Goal: Task Accomplishment & Management: Manage account settings

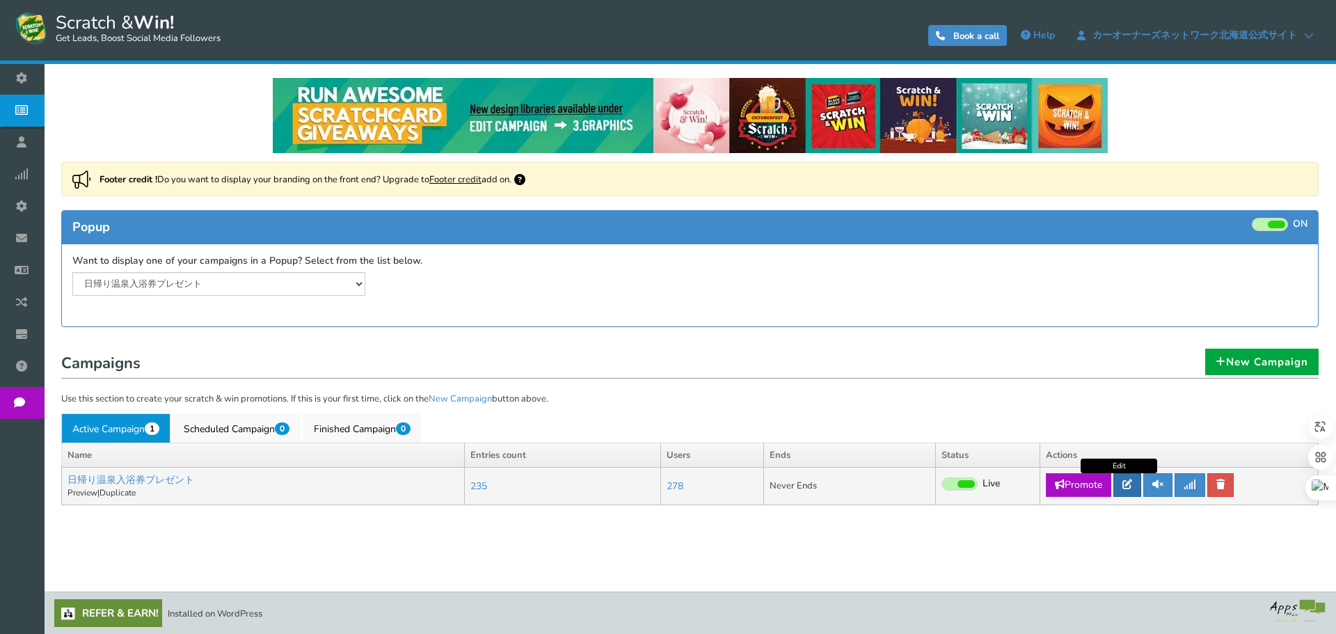
click at [1127, 493] on link at bounding box center [1127, 485] width 28 height 24
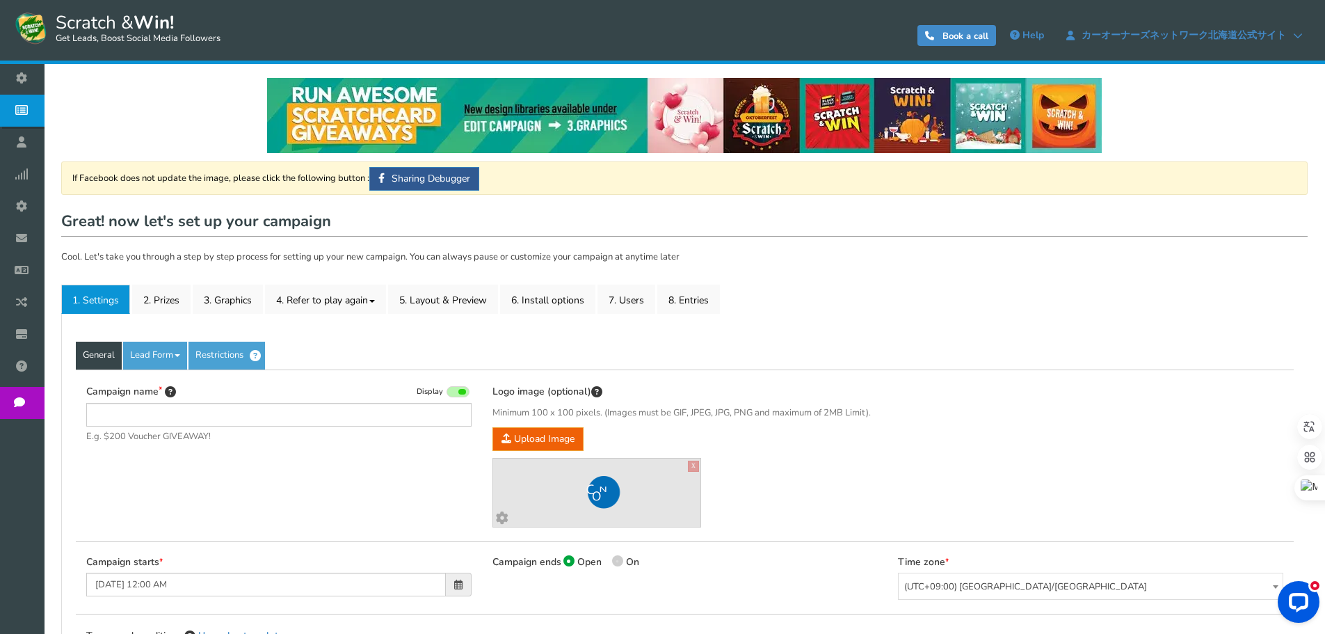
type input "日帰り温泉入浴券プレゼント"
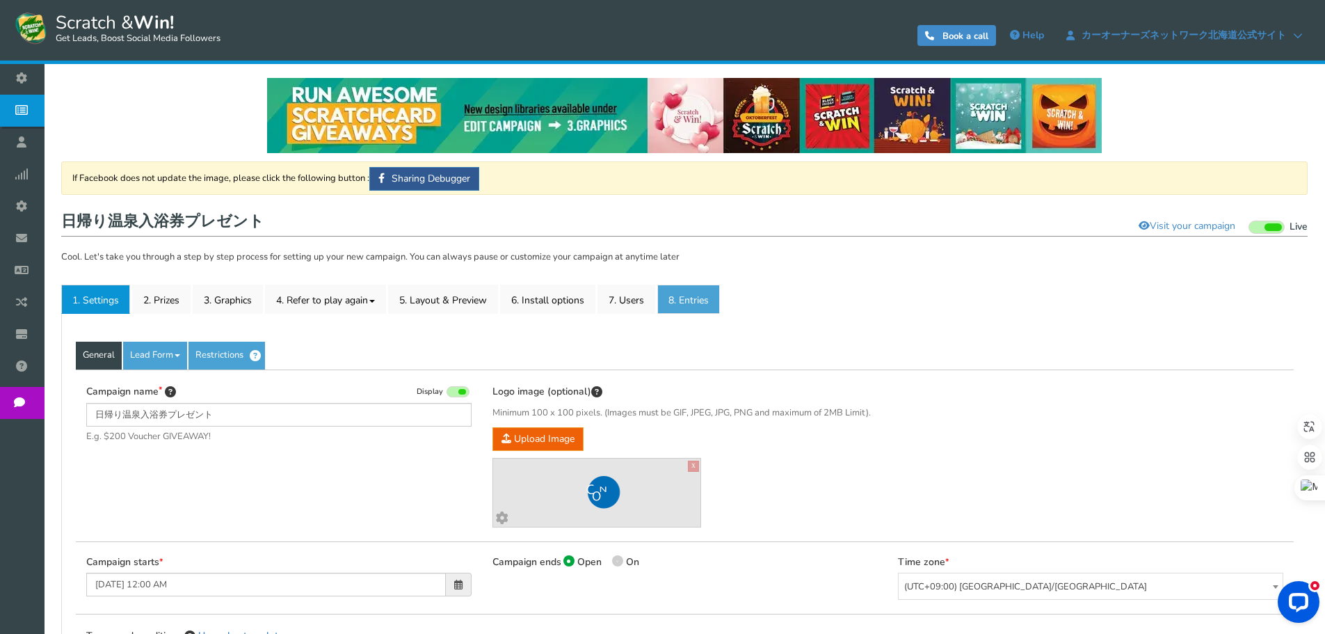
click at [683, 298] on link "8. Entries" at bounding box center [689, 299] width 63 height 29
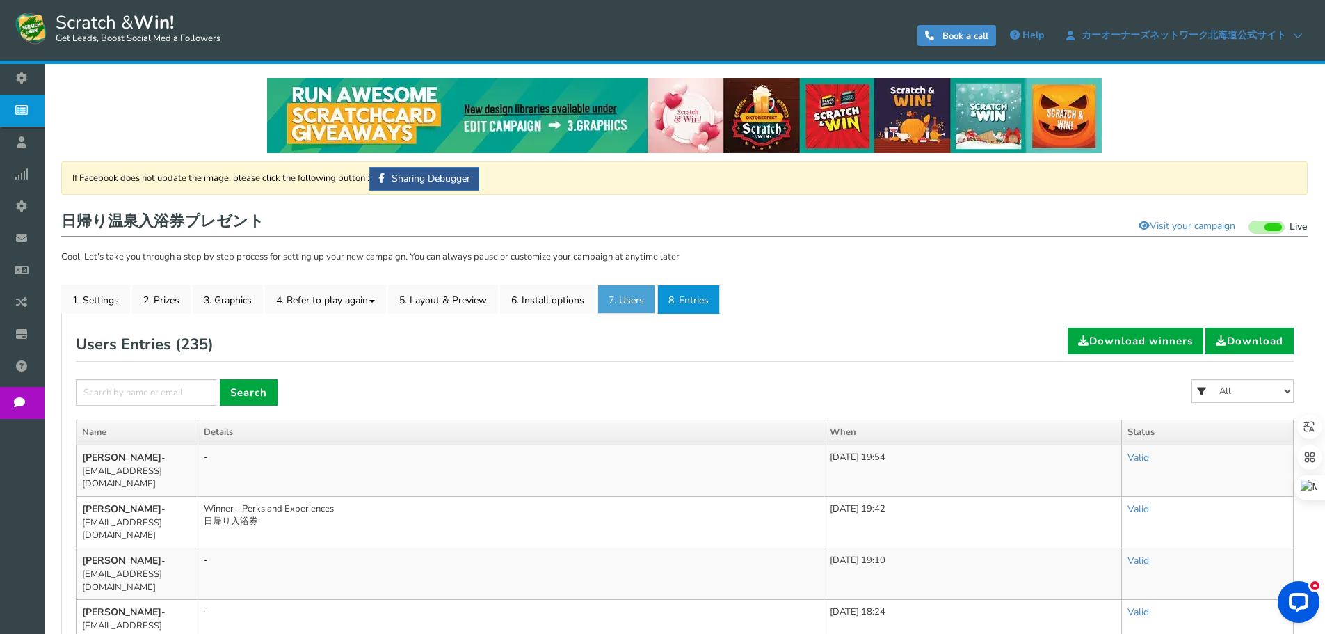
click at [623, 301] on link "7. Users" at bounding box center [627, 299] width 58 height 29
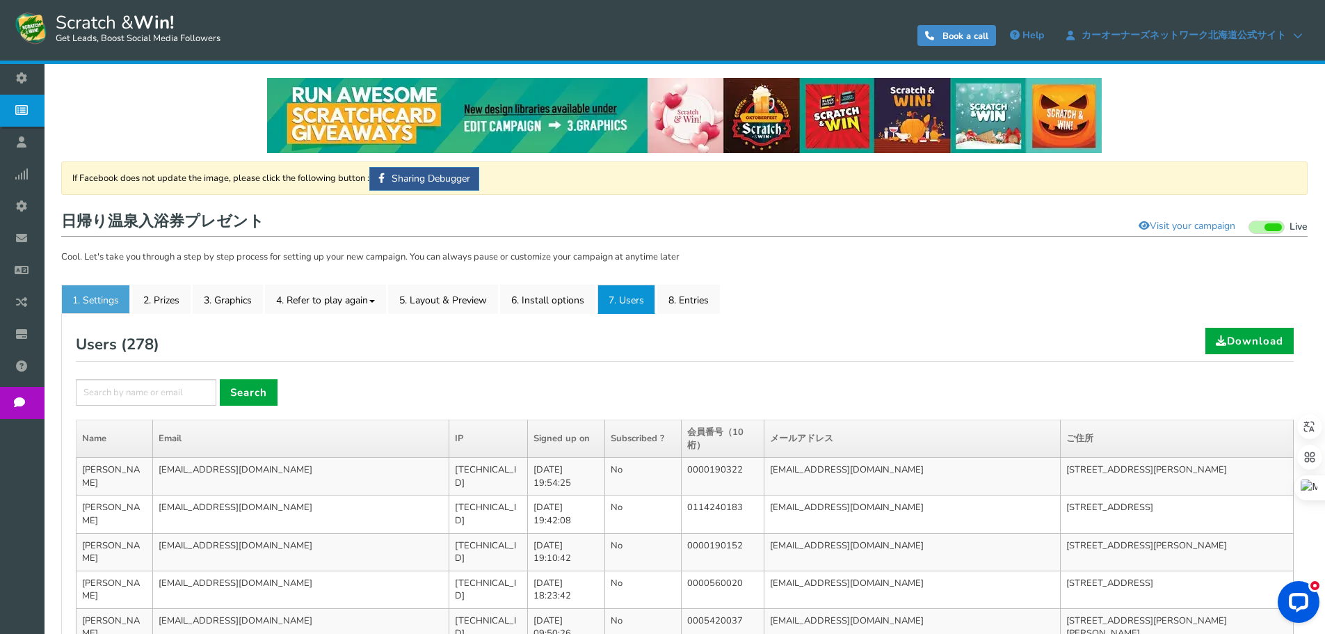
click at [104, 296] on link "1. Settings" at bounding box center [95, 299] width 69 height 29
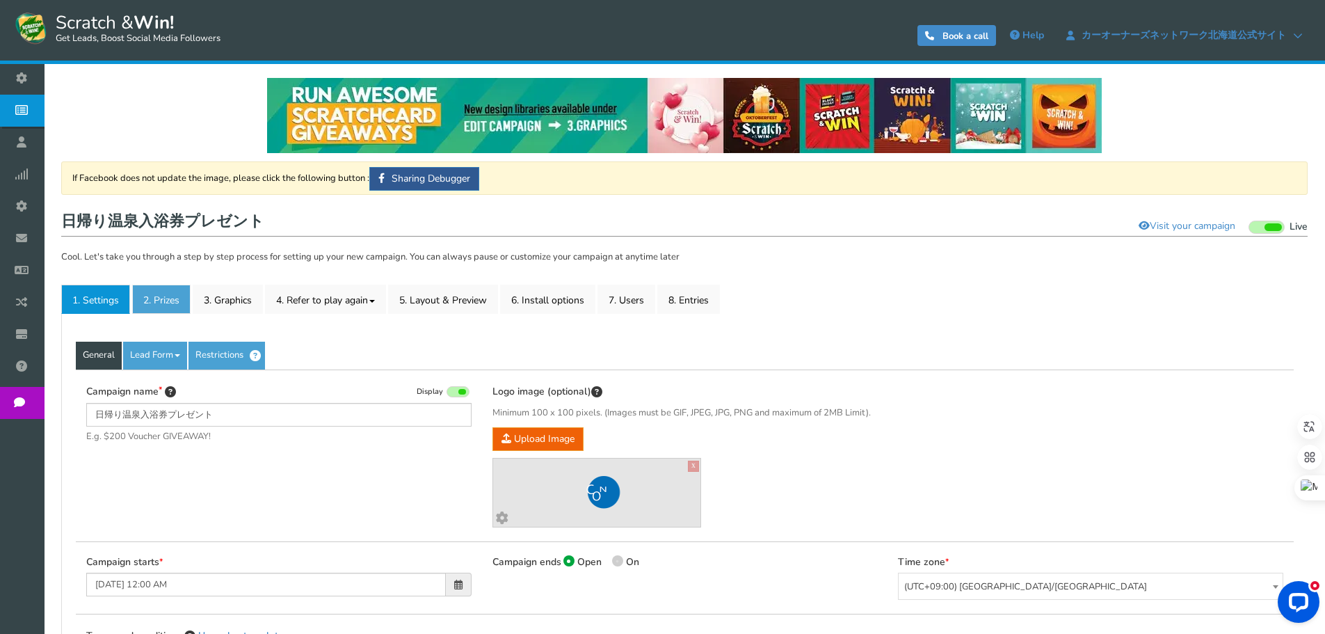
click at [136, 294] on link "2. Prizes" at bounding box center [161, 299] width 58 height 29
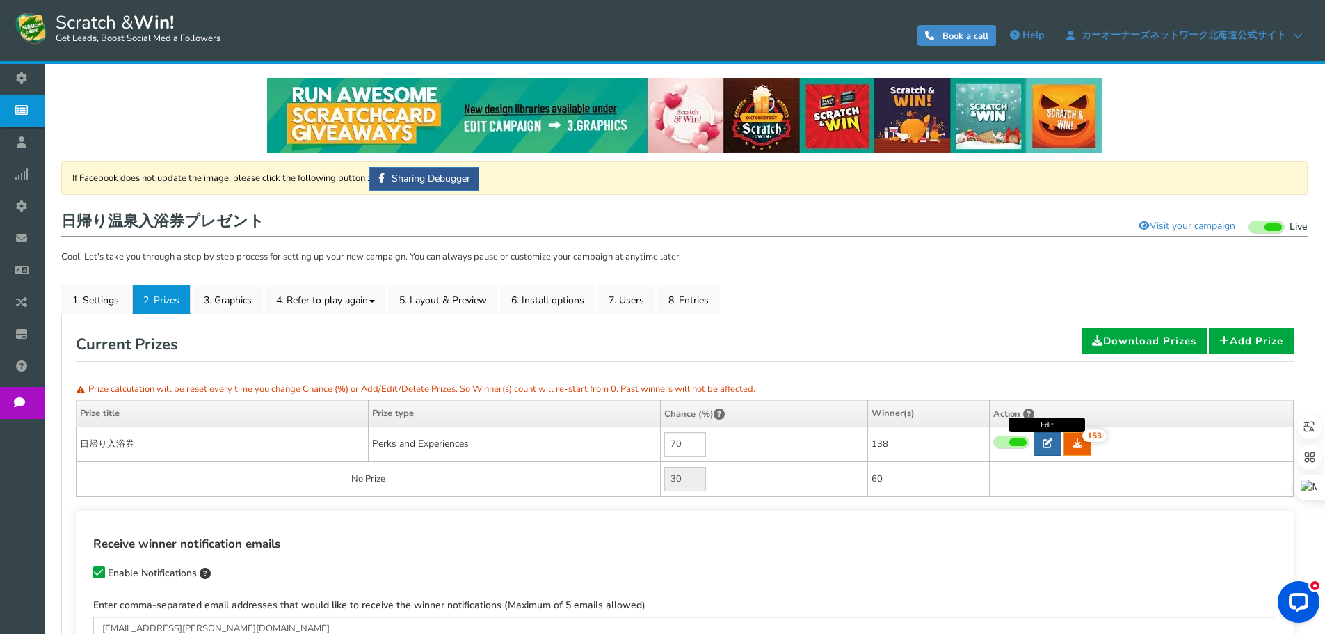
click at [1046, 438] on link at bounding box center [1048, 444] width 28 height 24
type input "日帰り入浴券"
type textarea "[DATE]円"
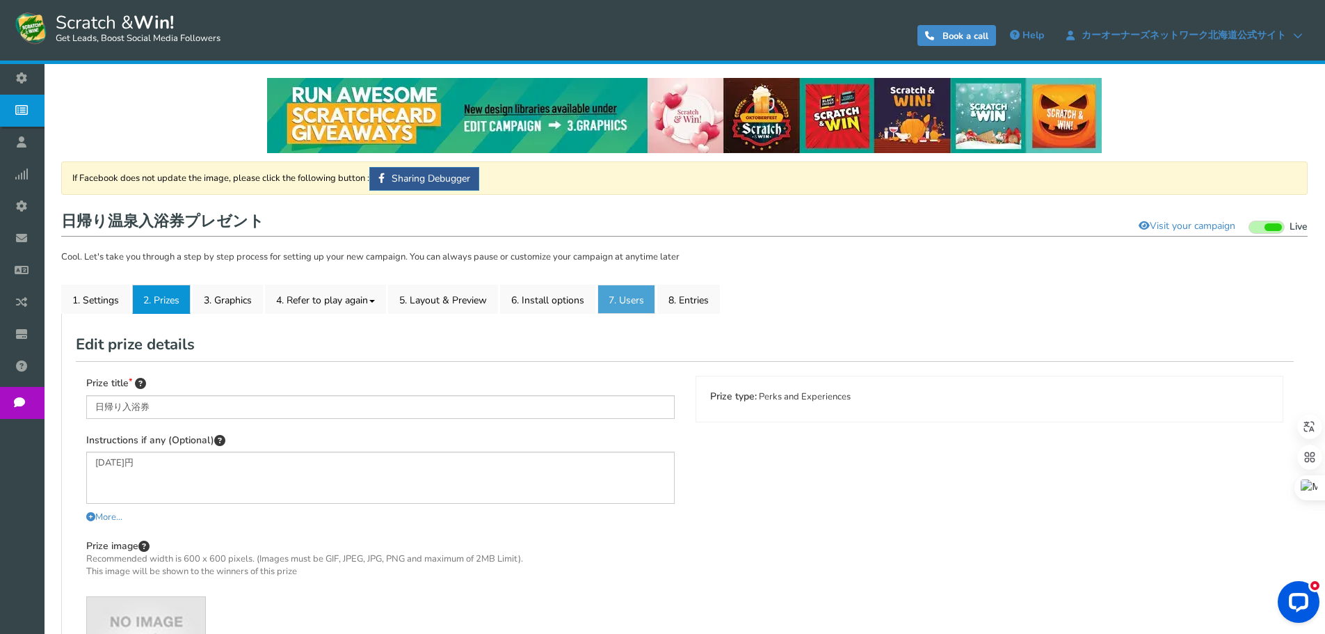
click at [635, 301] on link "7. Users" at bounding box center [627, 299] width 58 height 29
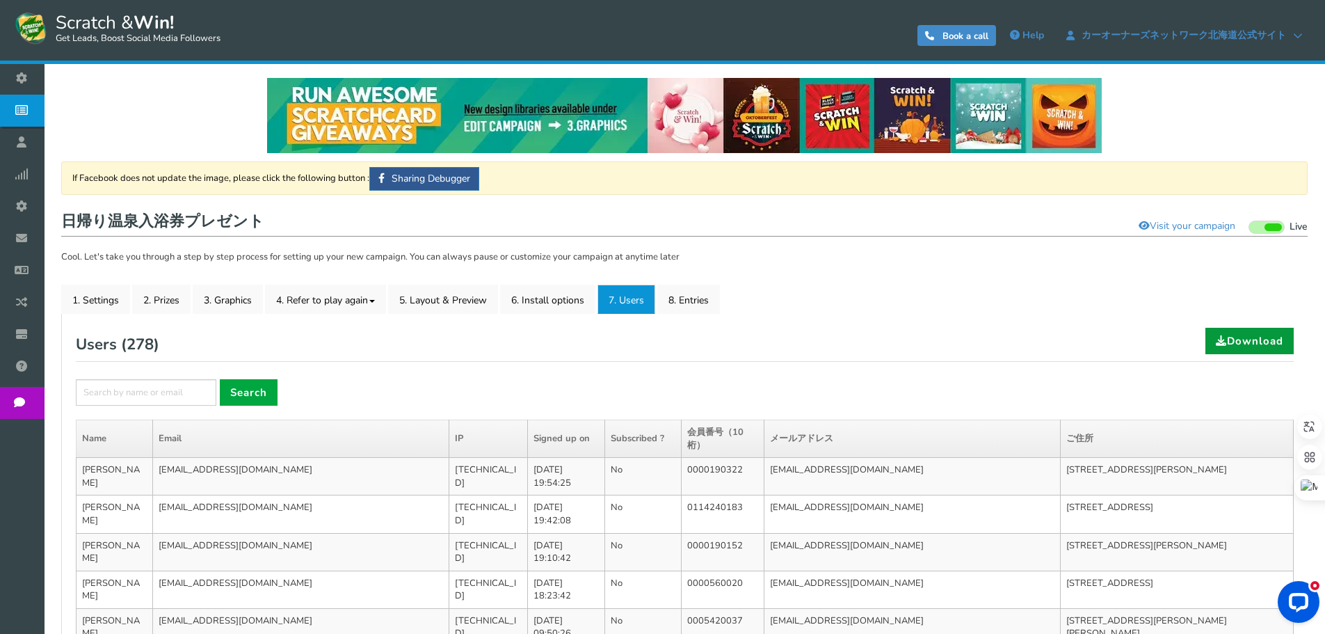
click at [1288, 337] on link "Download" at bounding box center [1250, 341] width 88 height 26
click at [873, 335] on div "Users ( 278 ) Download" at bounding box center [685, 345] width 1218 height 34
click at [701, 305] on link "8. Entries" at bounding box center [689, 299] width 63 height 29
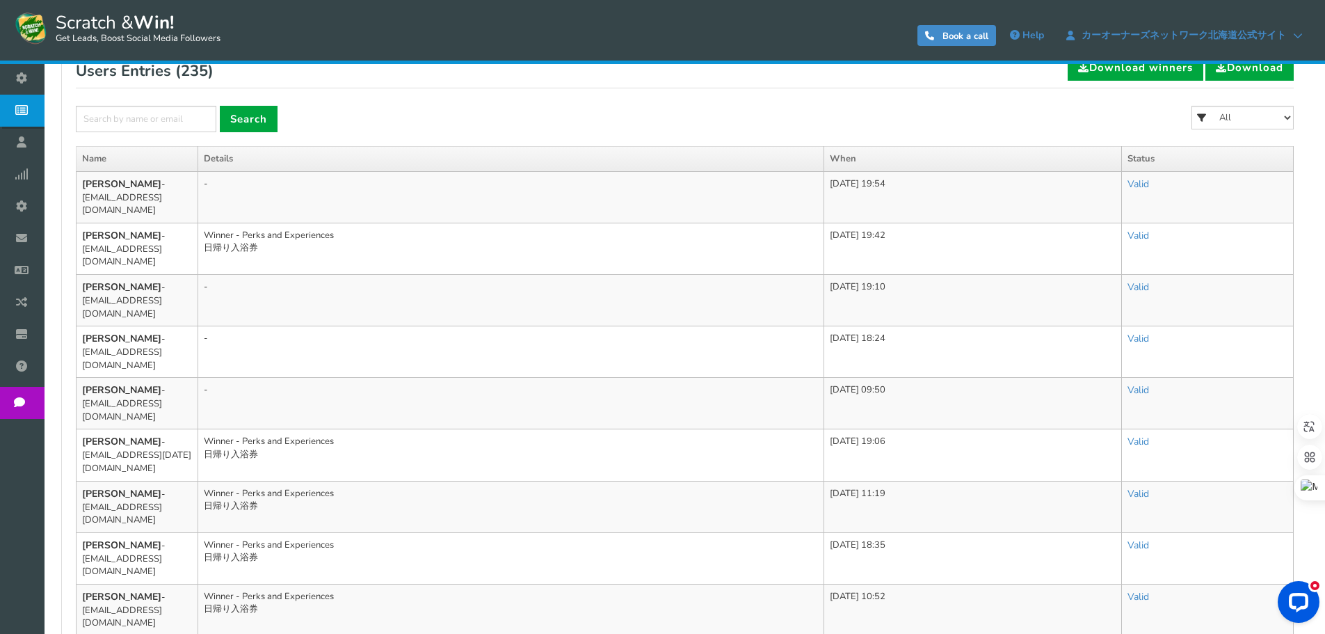
scroll to position [278, 0]
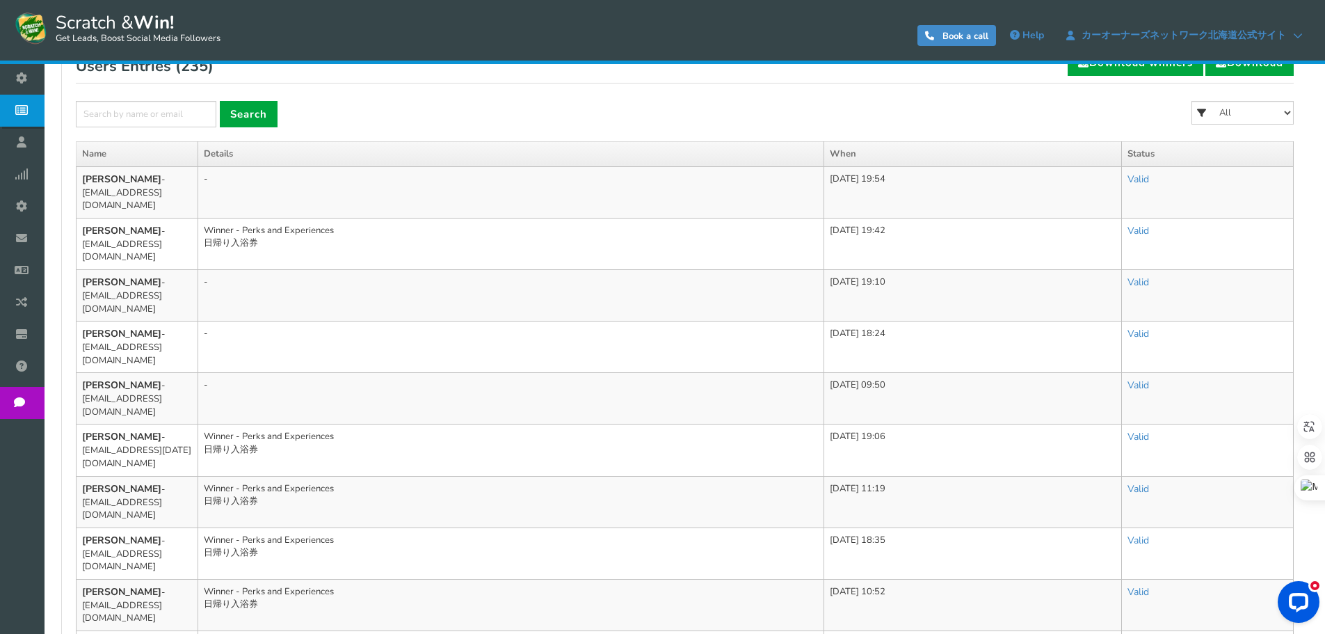
click at [172, 424] on td "[PERSON_NAME] - [EMAIL_ADDRESS][DATE][DOMAIN_NAME]" at bounding box center [138, 449] width 122 height 51
click at [121, 224] on b "[PERSON_NAME]" at bounding box center [121, 230] width 79 height 13
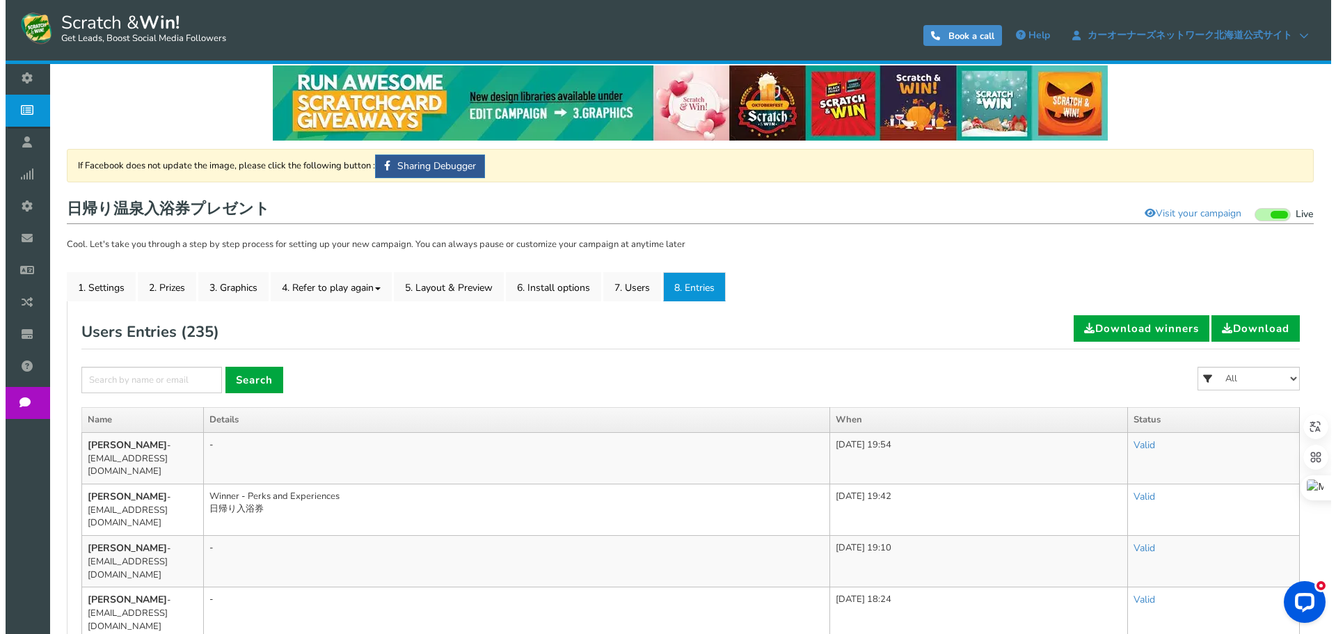
scroll to position [0, 0]
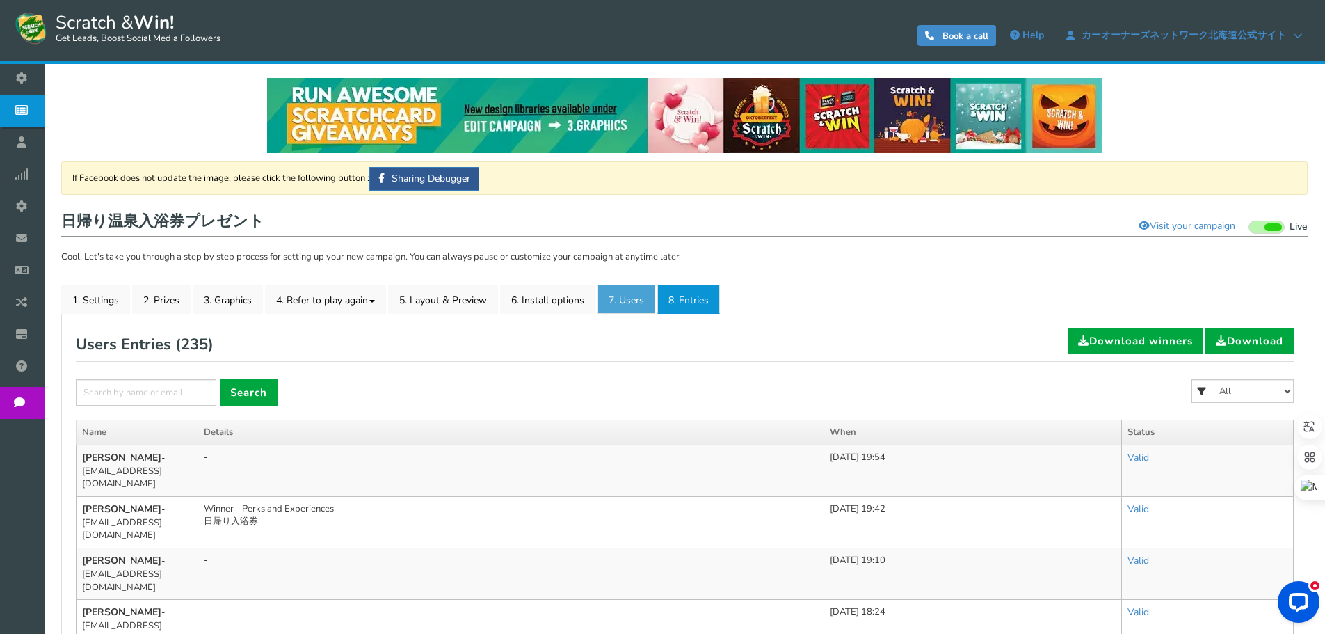
click at [615, 298] on link "7. Users" at bounding box center [627, 299] width 58 height 29
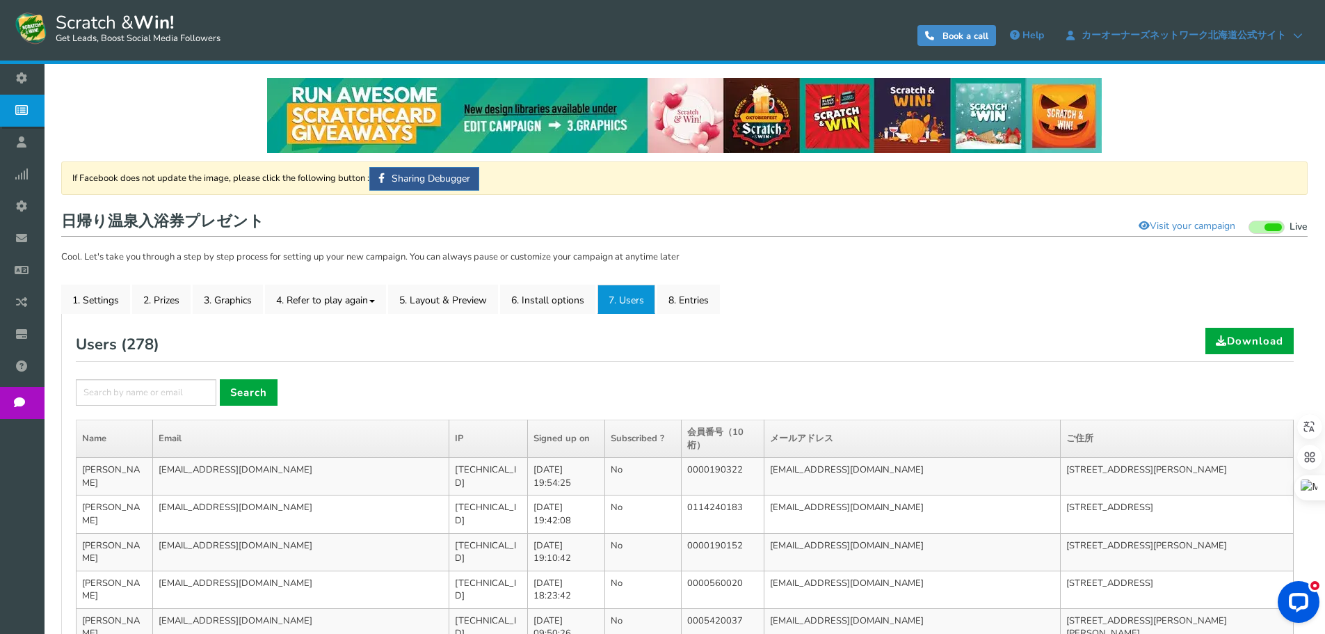
click at [885, 335] on div "Users ( 278 ) Download" at bounding box center [685, 345] width 1218 height 34
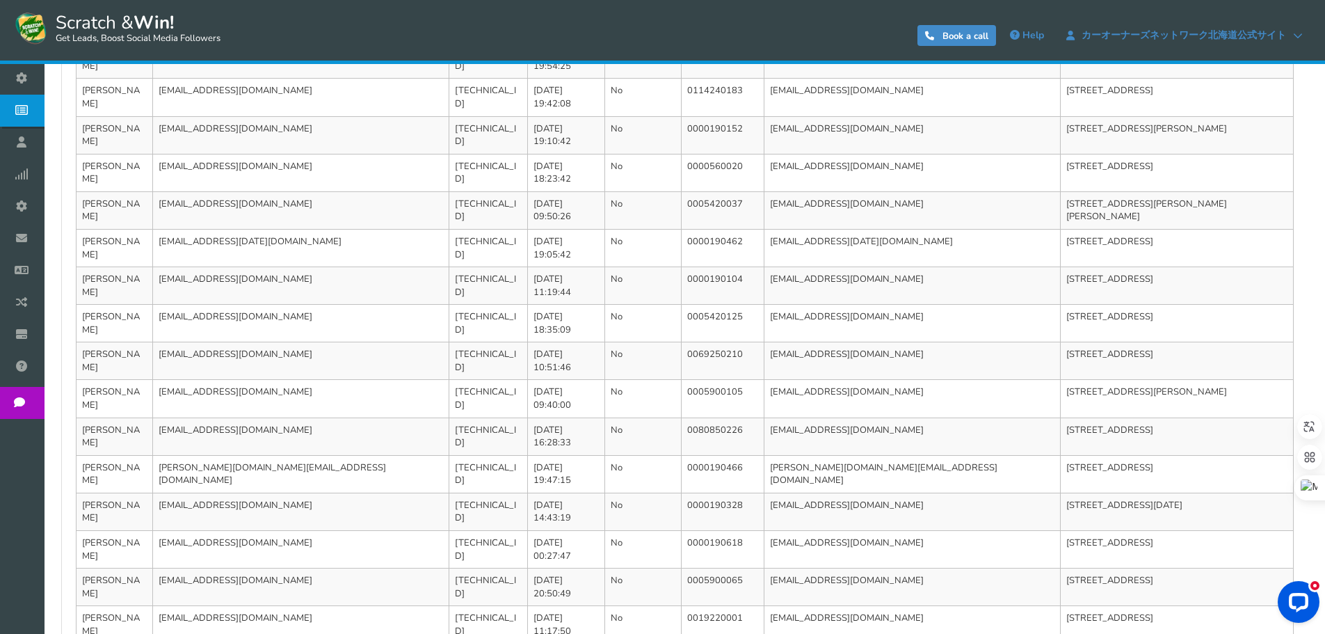
scroll to position [417, 0]
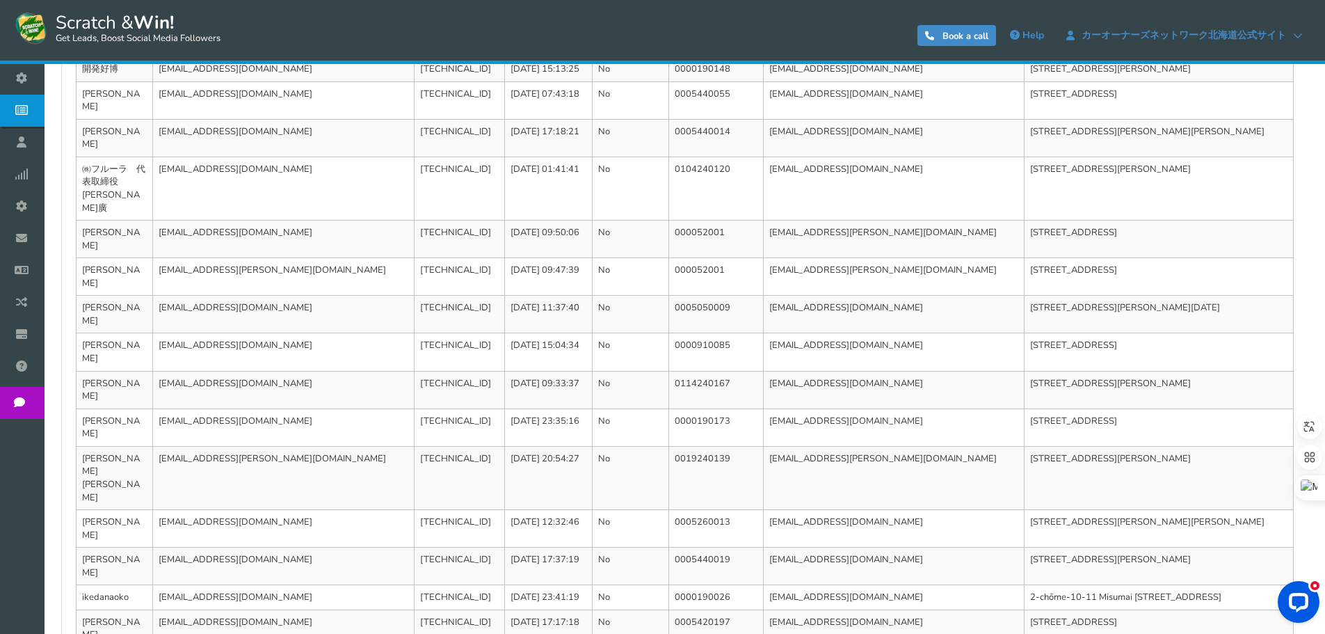
scroll to position [492, 0]
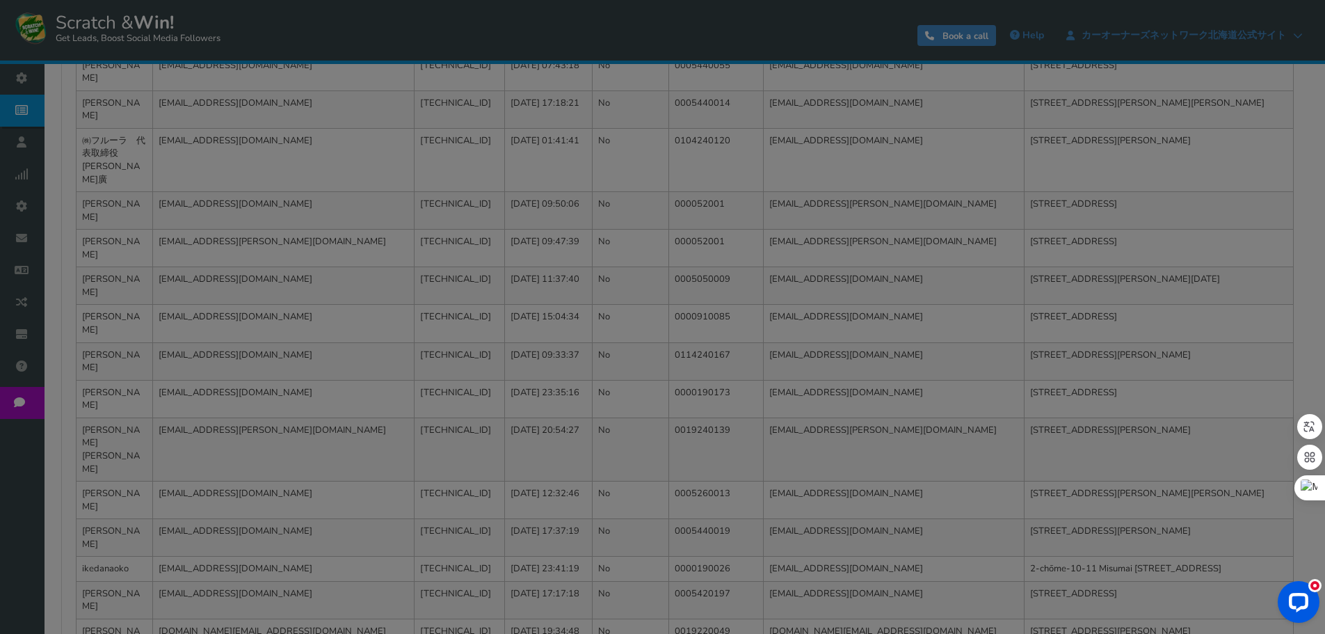
scroll to position [453, 0]
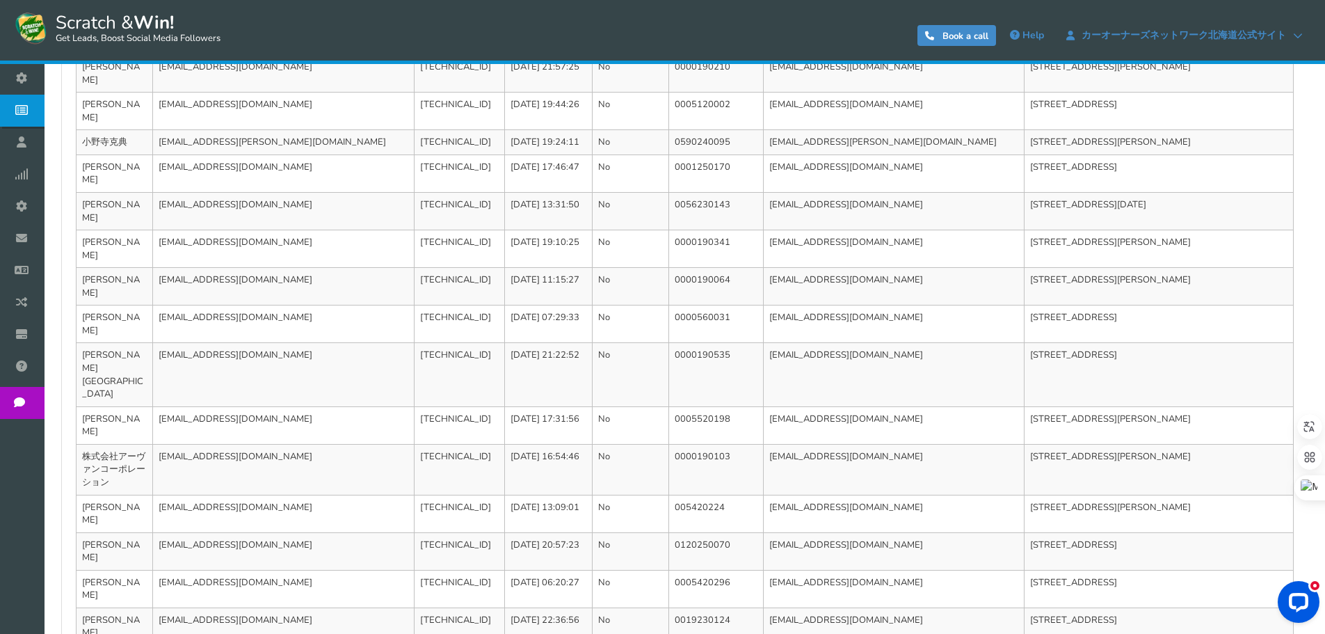
scroll to position [479, 0]
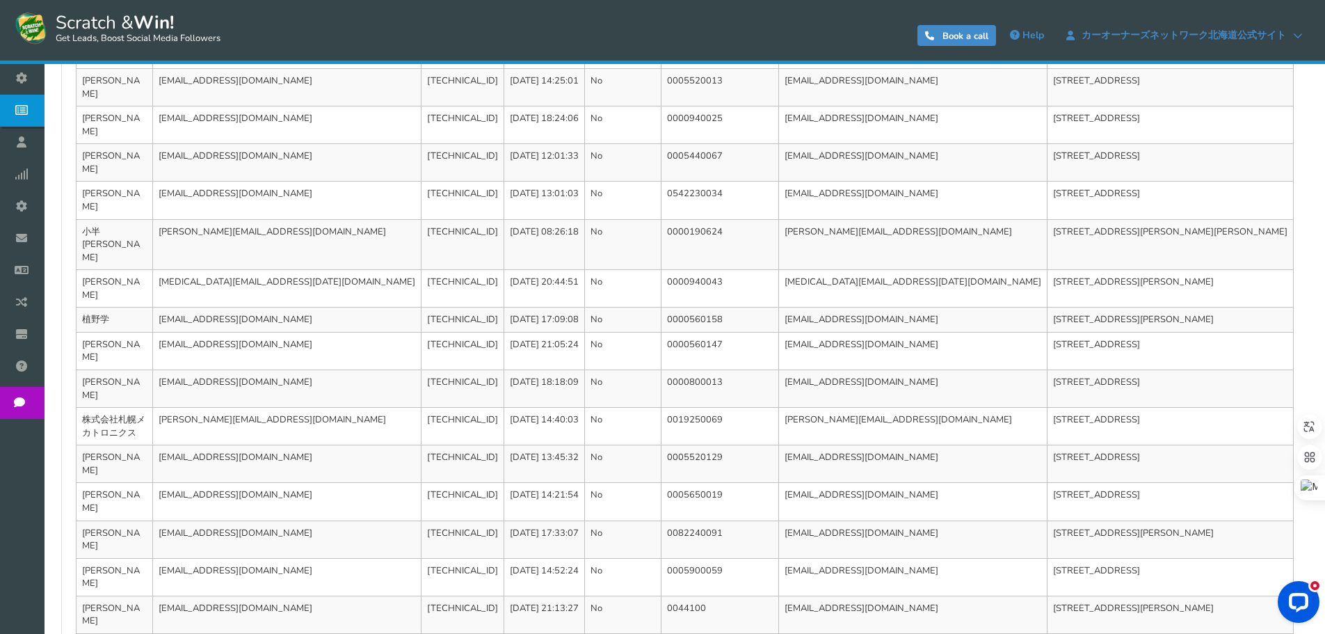
scroll to position [466, 0]
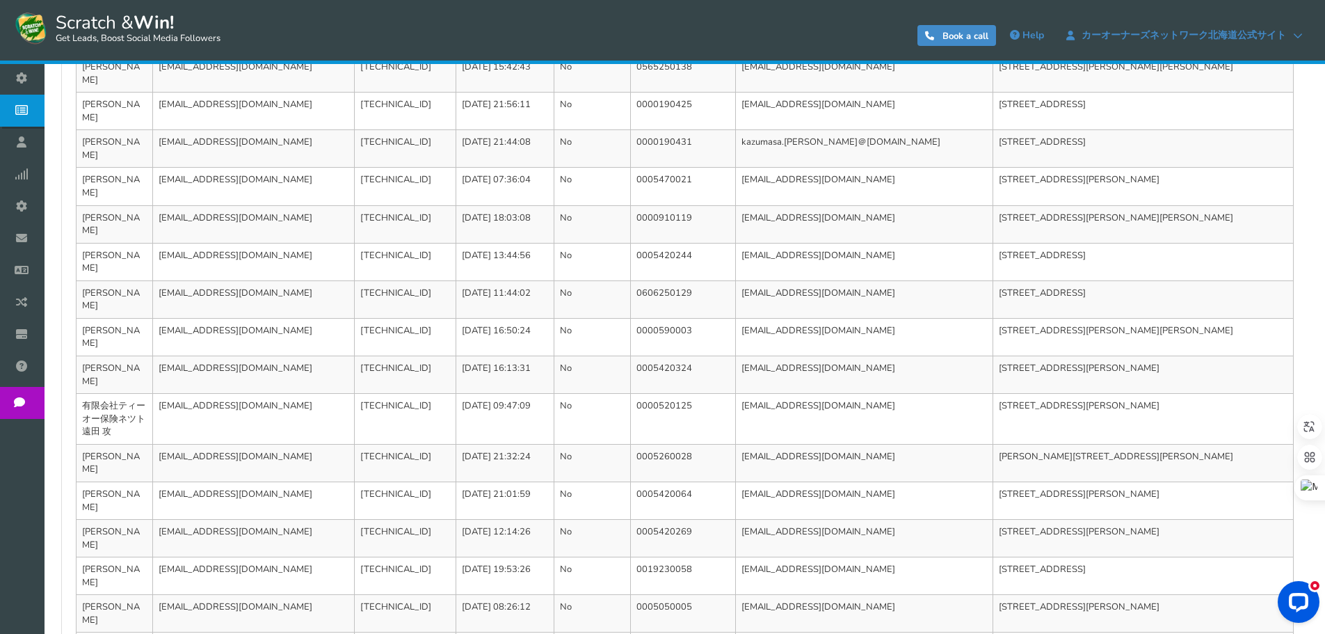
scroll to position [479, 0]
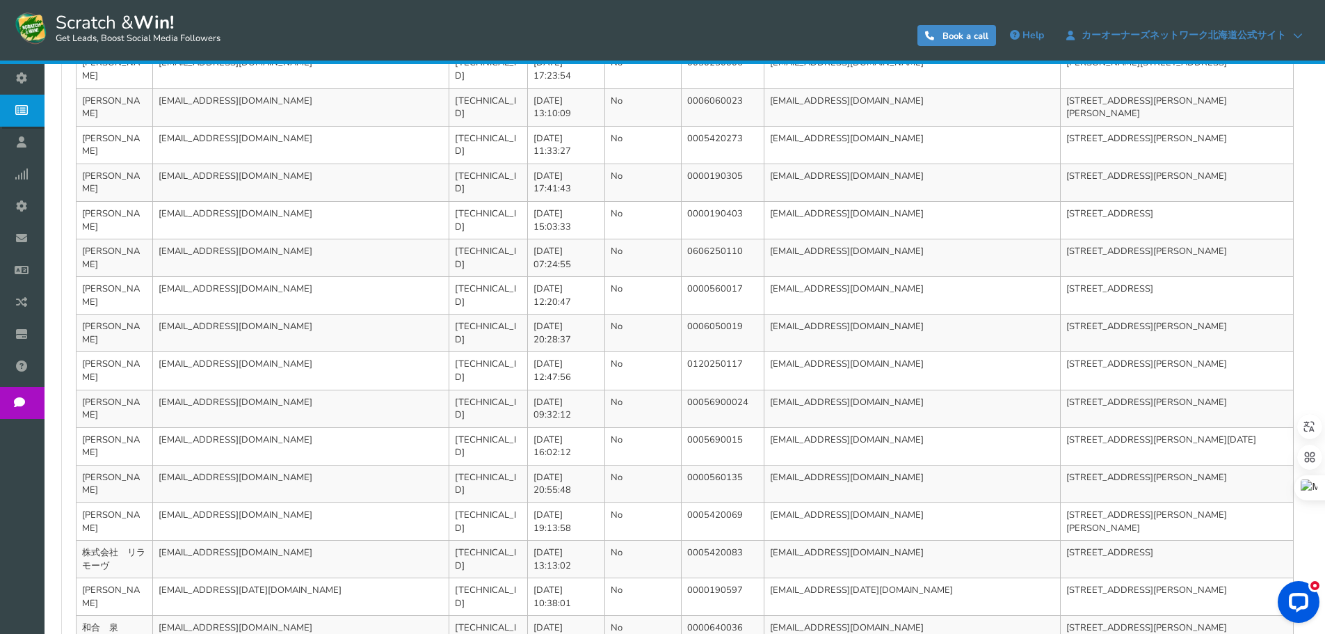
scroll to position [466, 0]
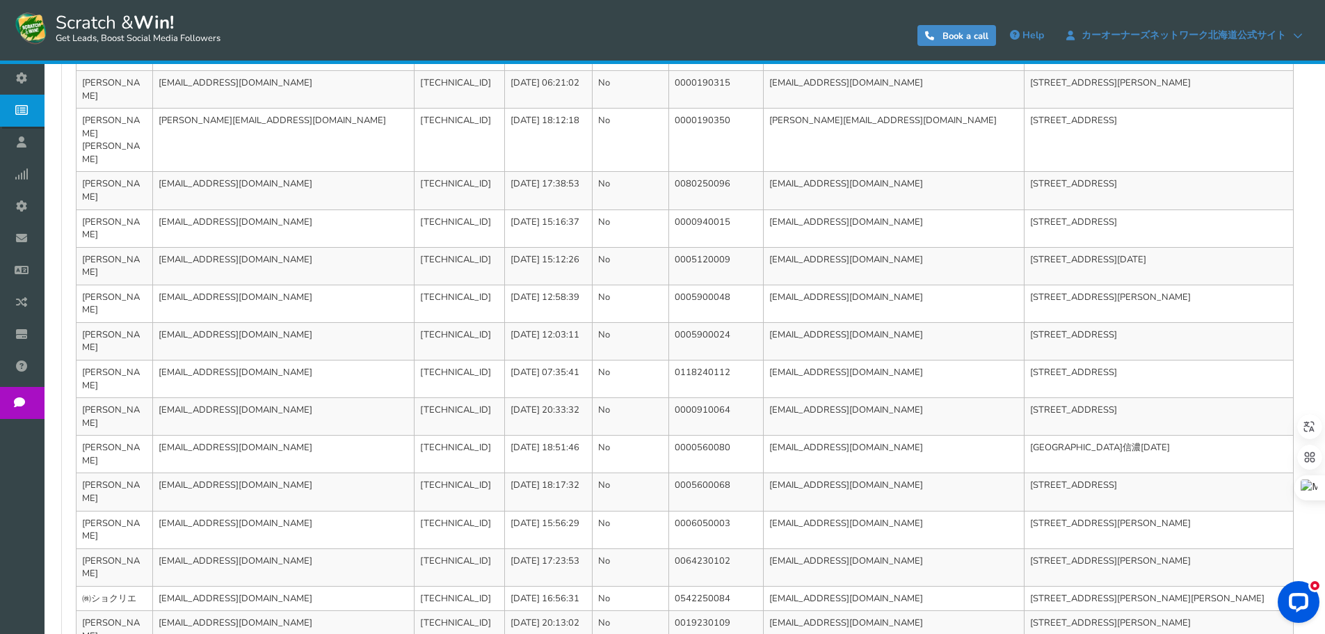
scroll to position [453, 0]
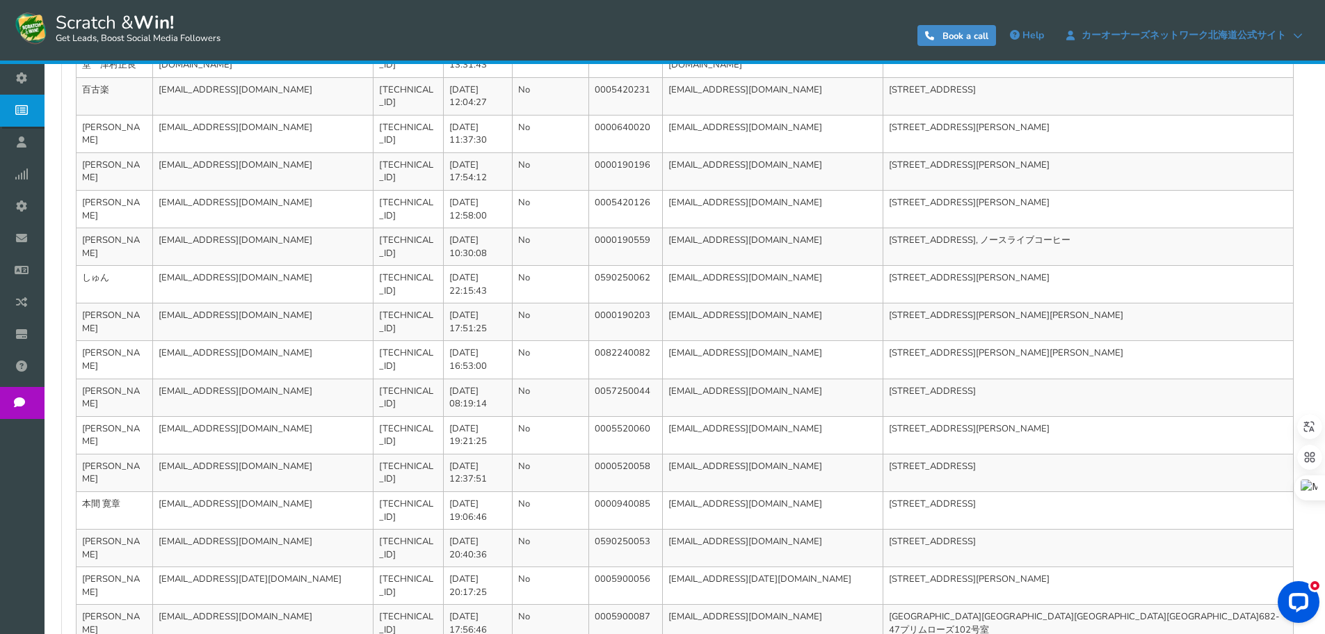
scroll to position [466, 0]
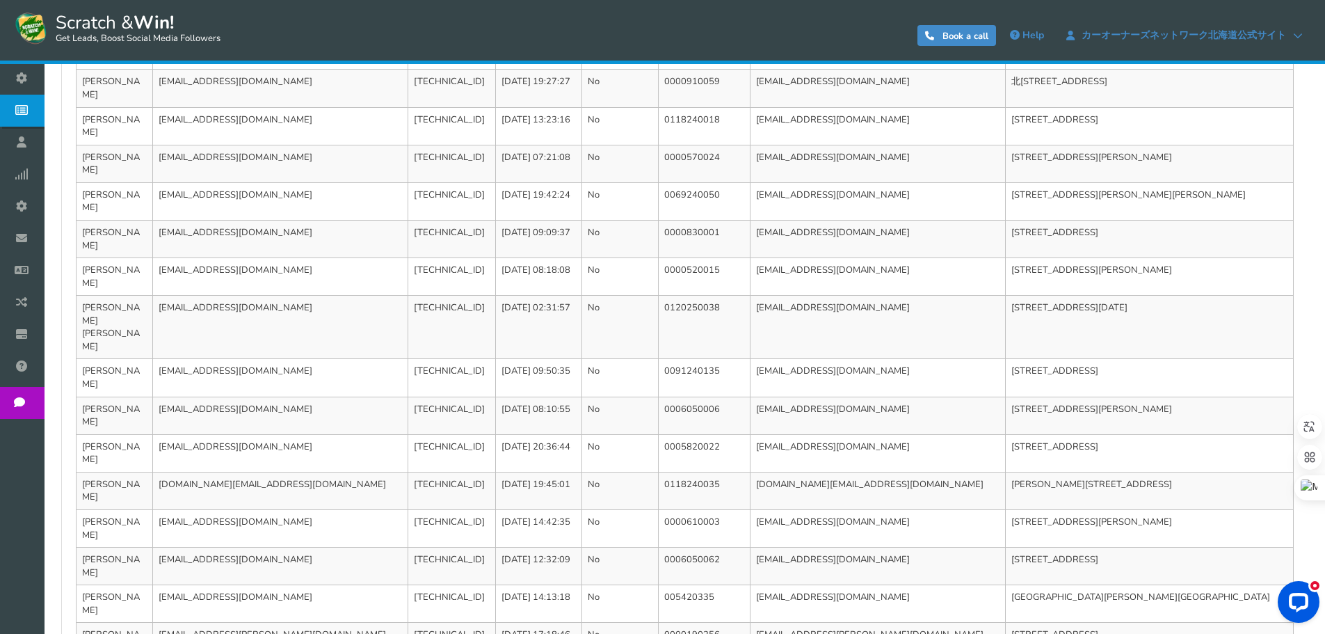
scroll to position [453, 0]
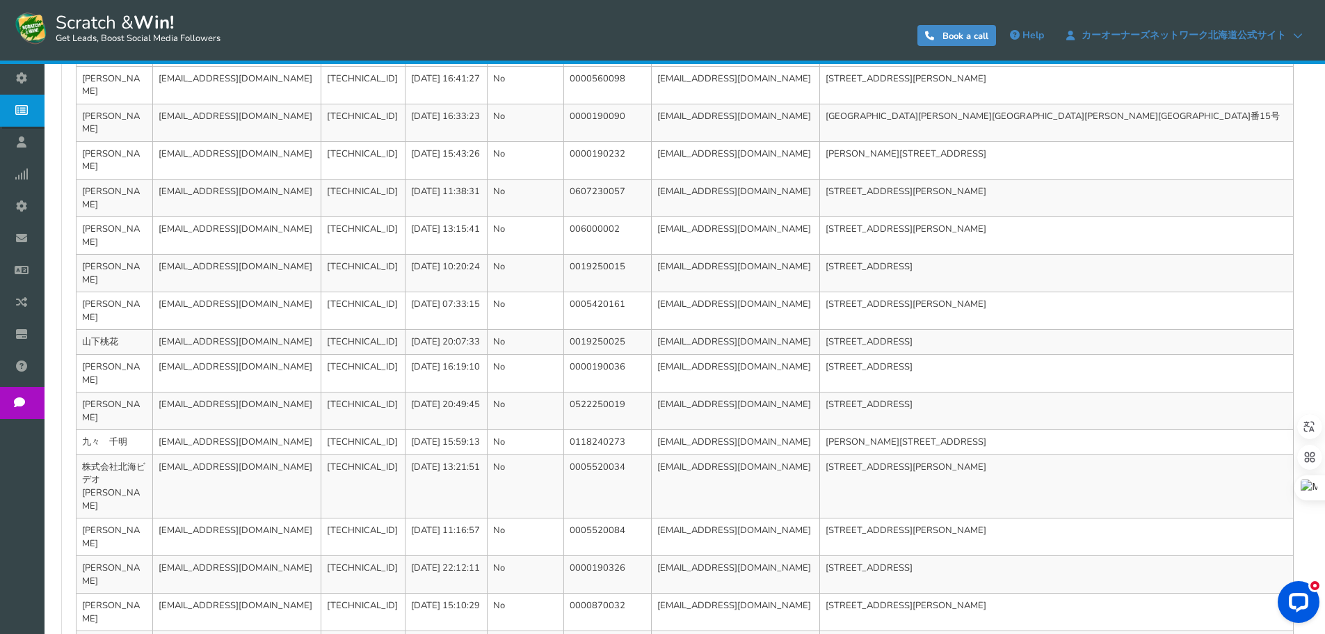
scroll to position [492, 0]
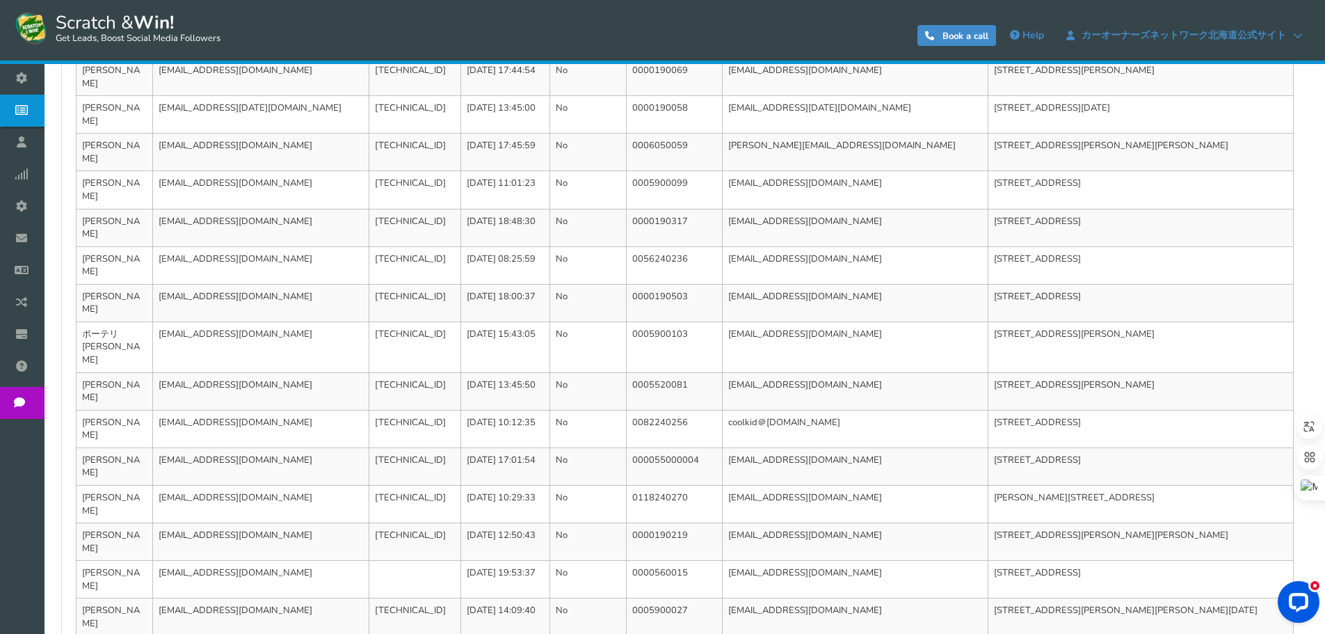
scroll to position [466, 0]
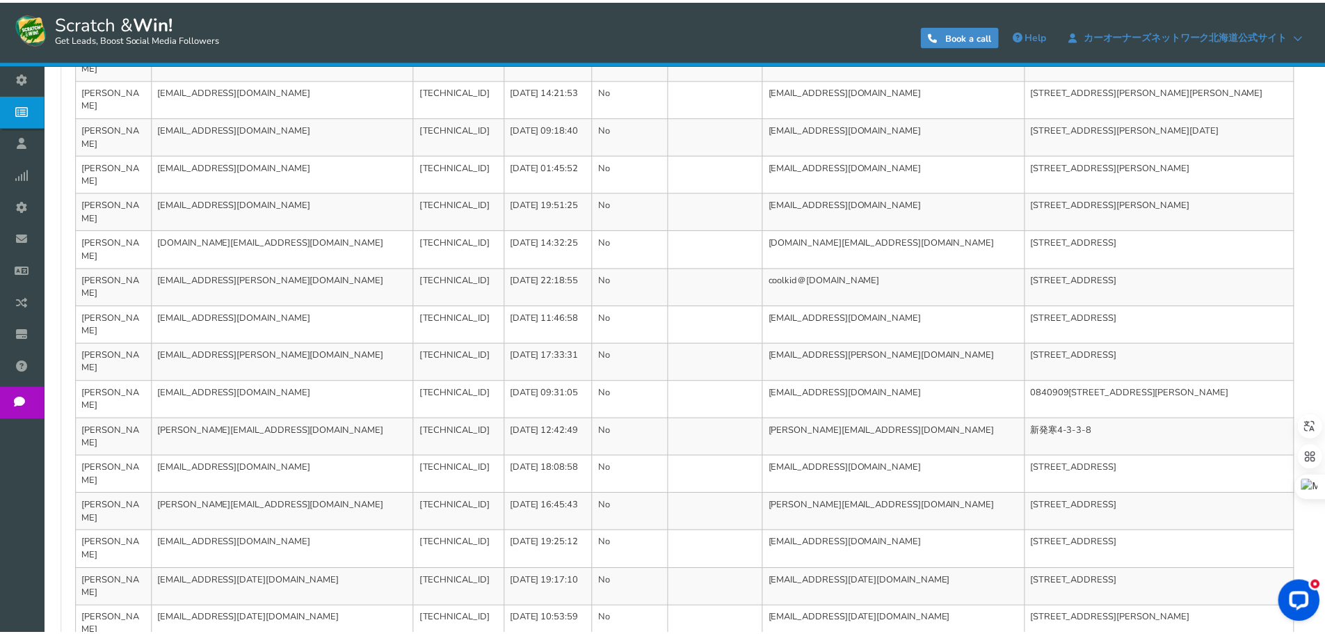
scroll to position [0, 0]
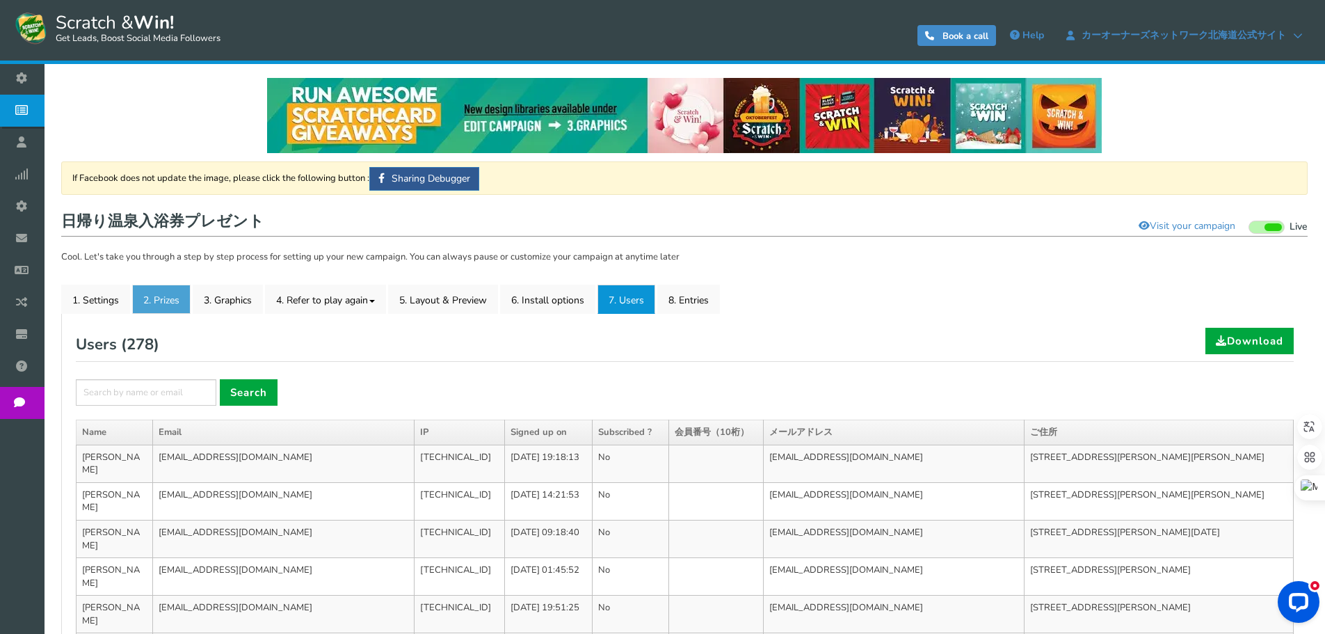
click at [170, 310] on link "2. Prizes" at bounding box center [161, 299] width 58 height 29
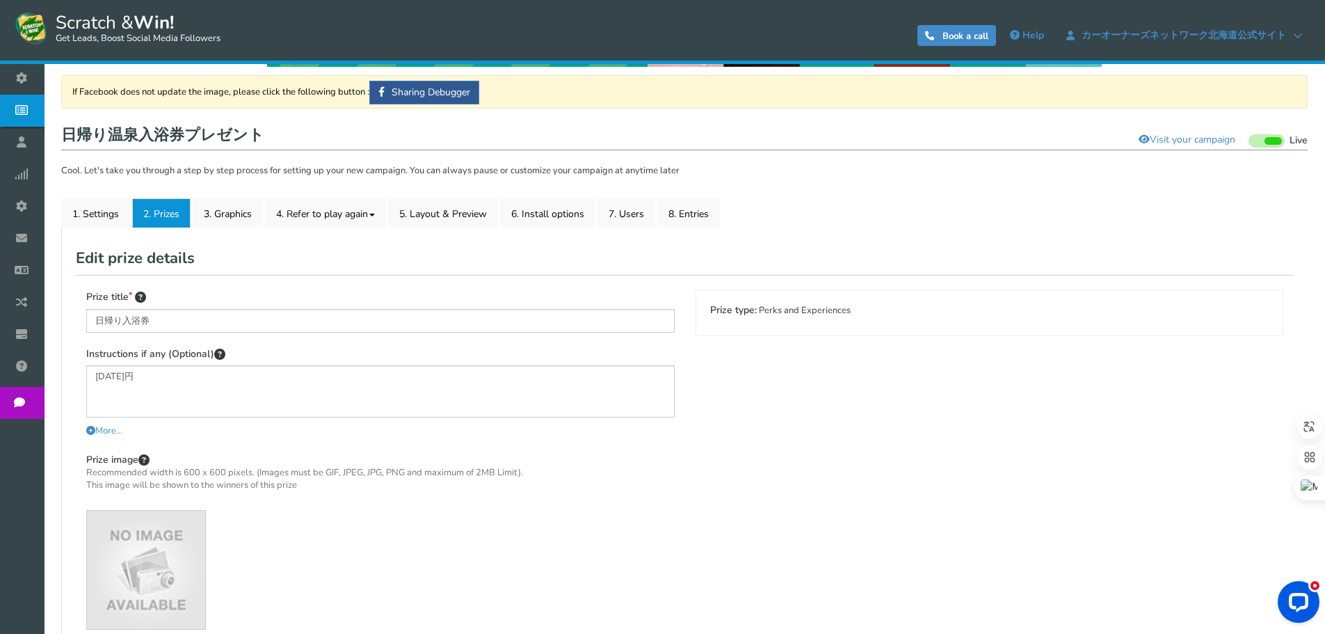
scroll to position [68, 0]
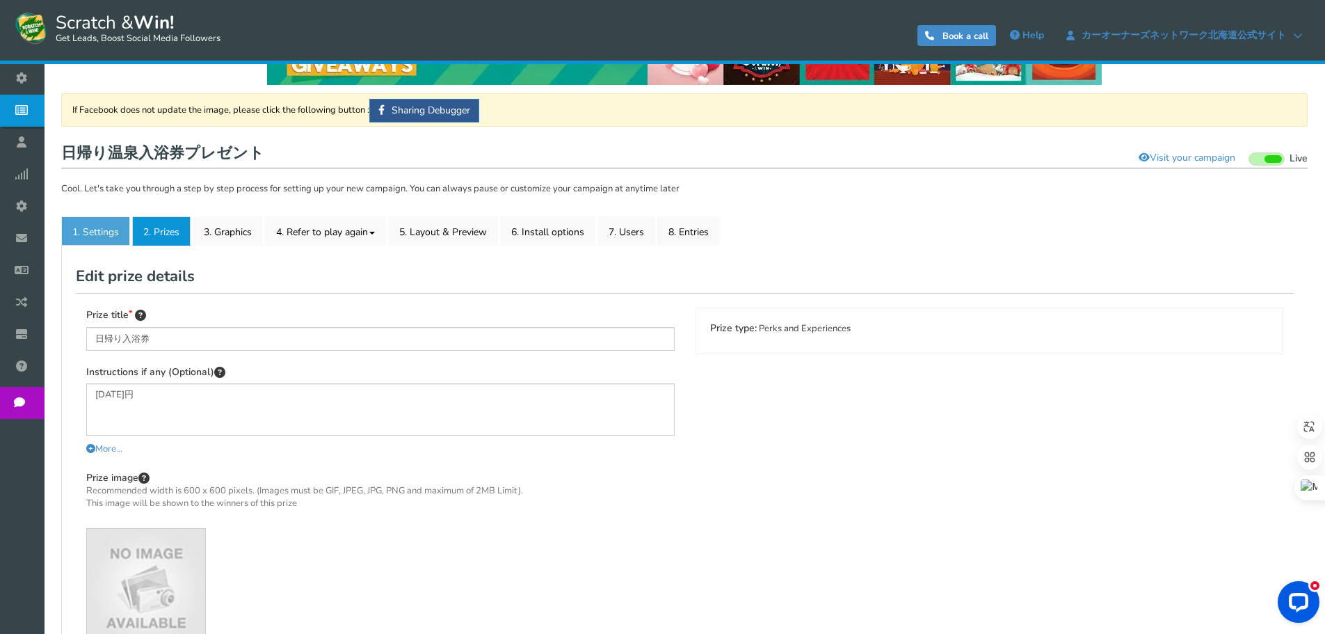
click at [100, 229] on link "1. Settings" at bounding box center [95, 230] width 69 height 29
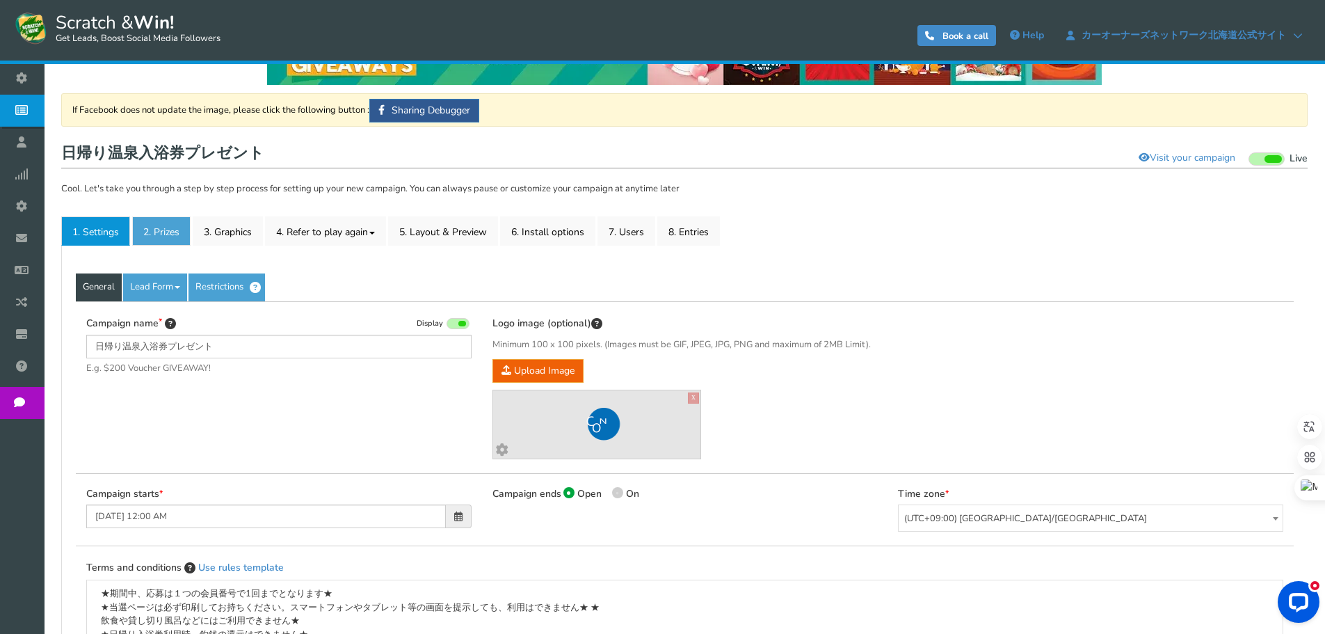
click at [157, 232] on link "2. Prizes" at bounding box center [161, 230] width 58 height 29
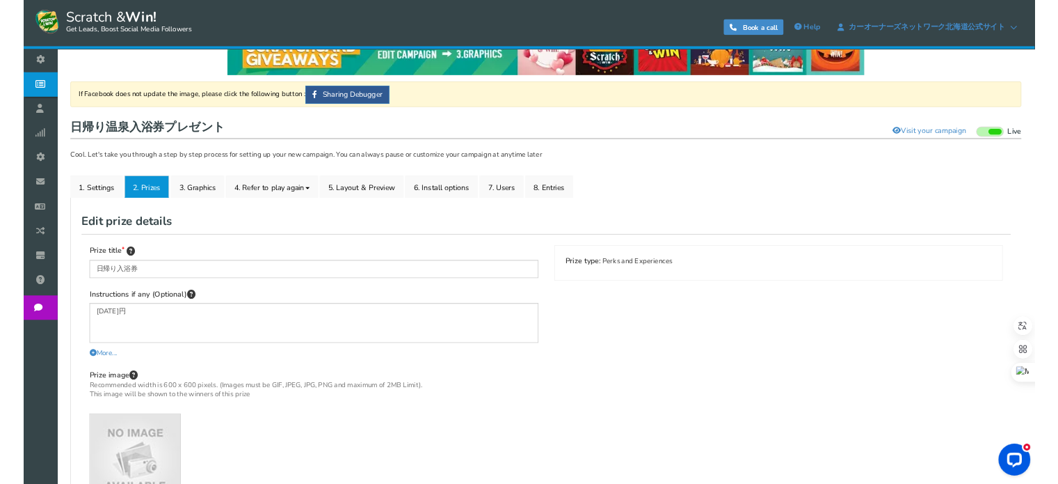
scroll to position [0, 0]
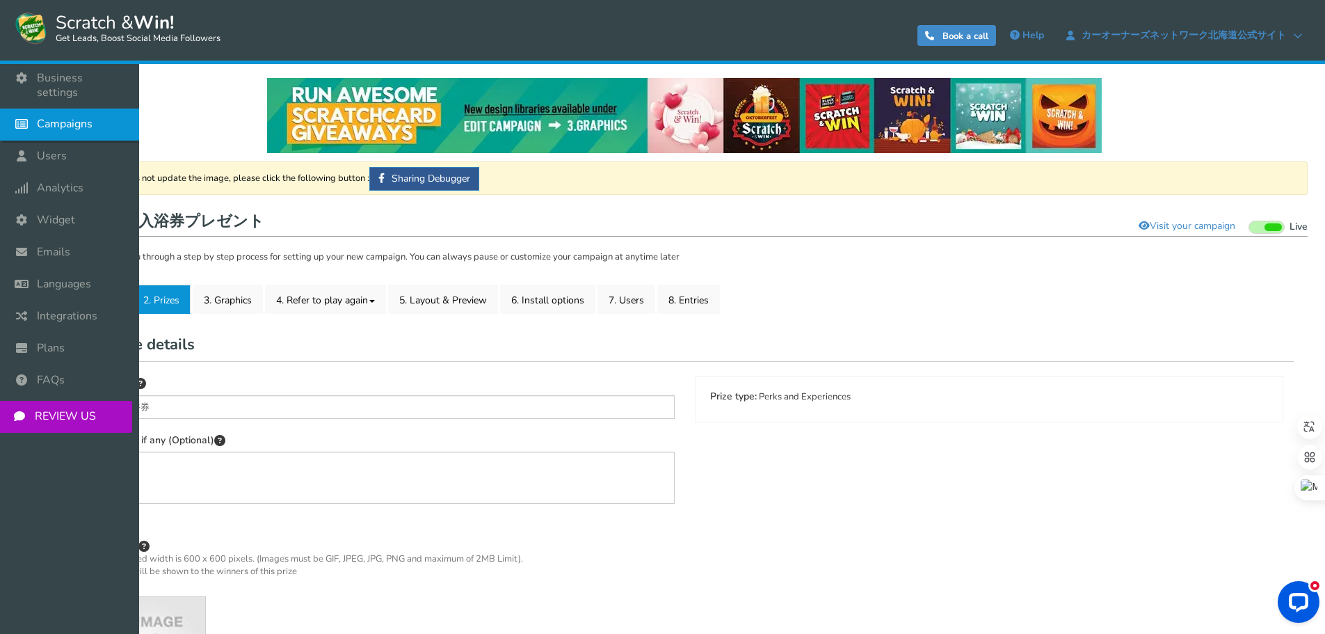
click at [46, 117] on span "Campaigns" at bounding box center [65, 124] width 56 height 15
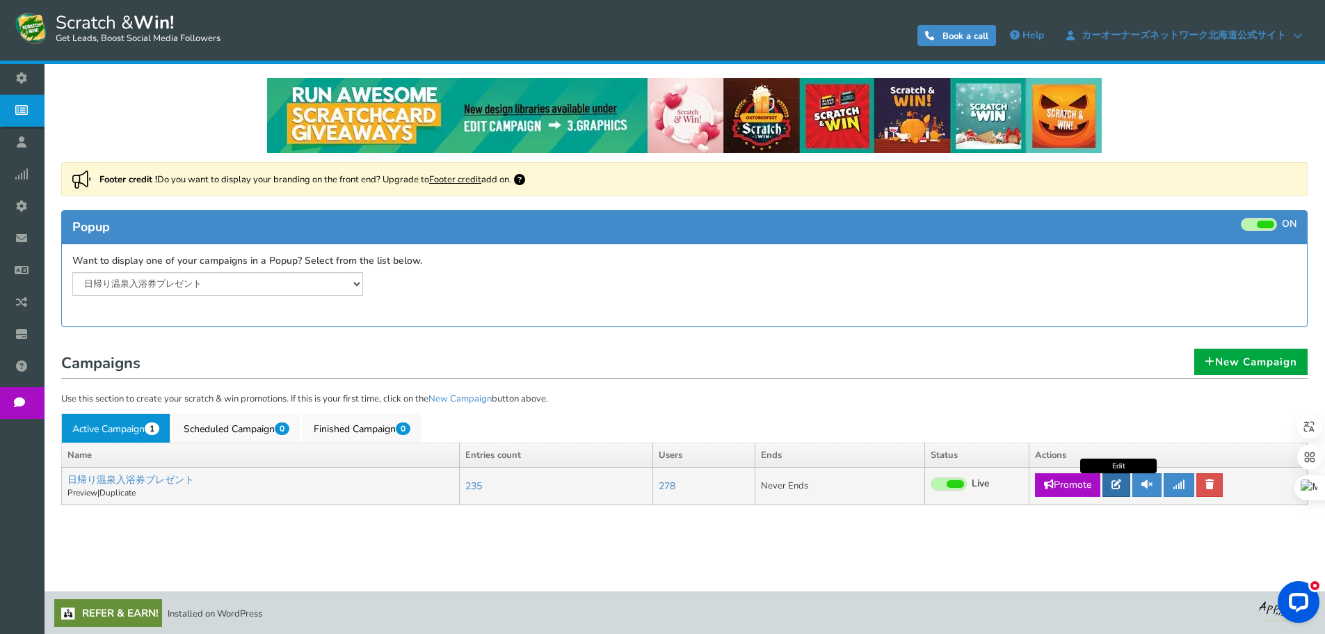
click at [1121, 484] on icon at bounding box center [1117, 484] width 10 height 10
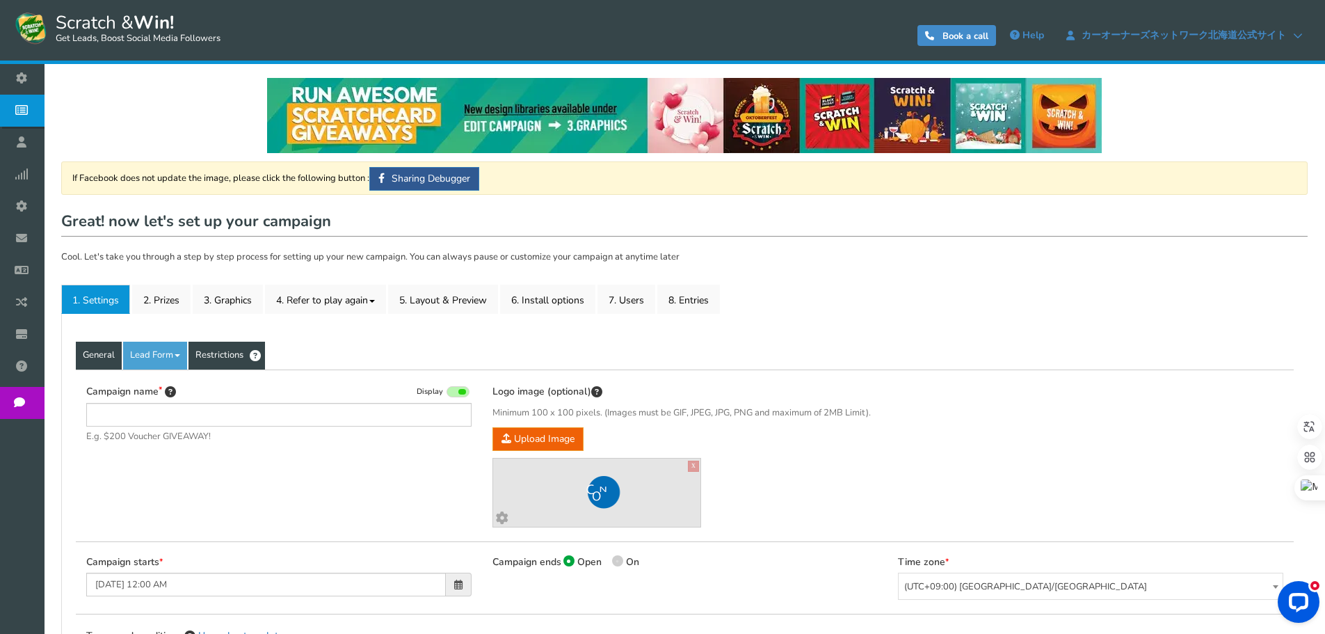
type input "日帰り温泉入浴券プレゼント"
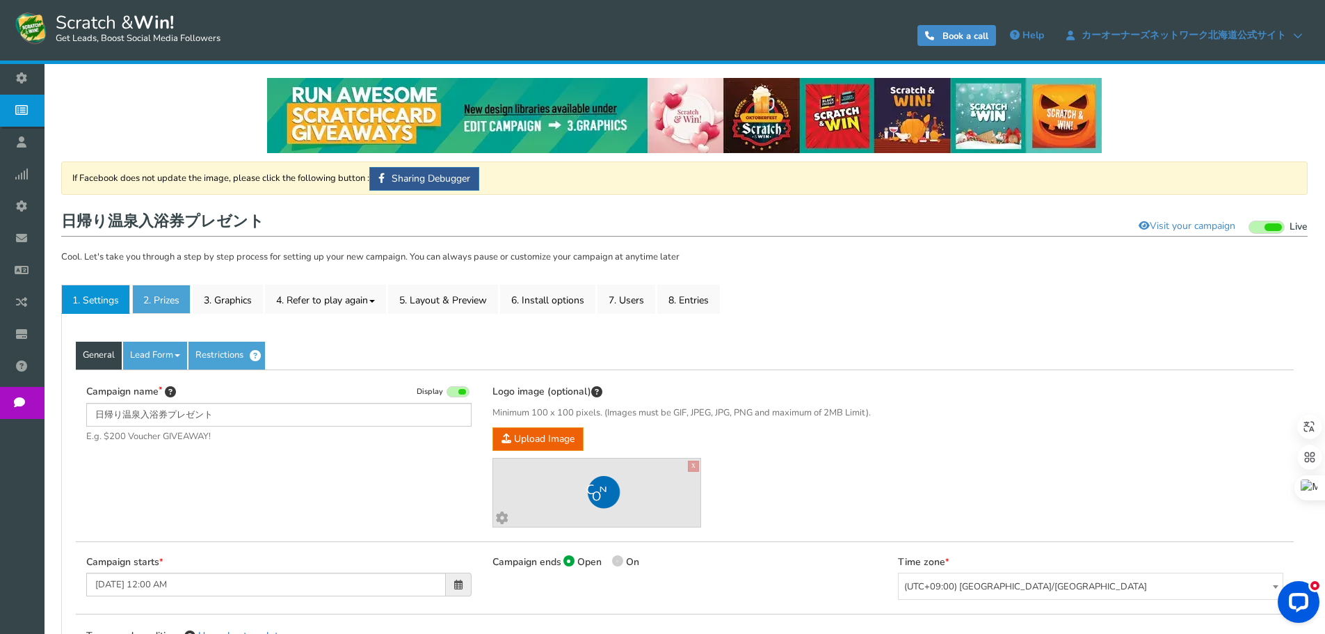
click at [176, 292] on link "2. Prizes" at bounding box center [161, 299] width 58 height 29
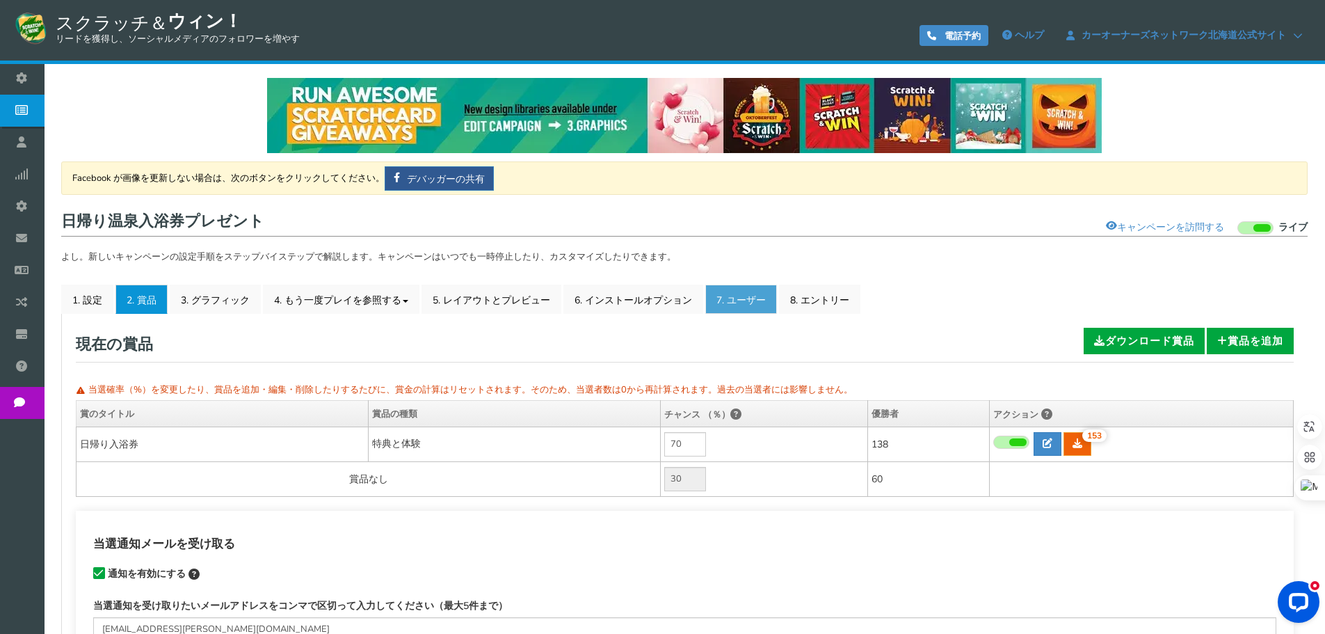
click at [742, 306] on font "7. ユーザー" at bounding box center [741, 300] width 49 height 13
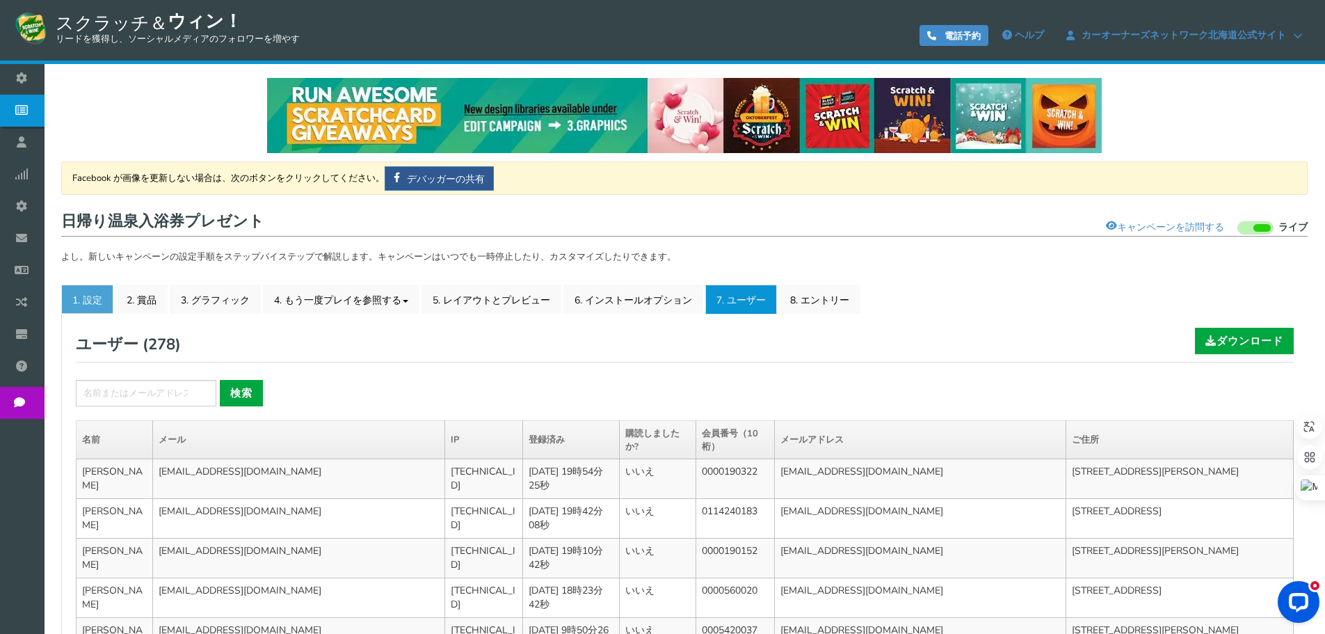
click at [104, 287] on link "1. 設定" at bounding box center [87, 299] width 52 height 29
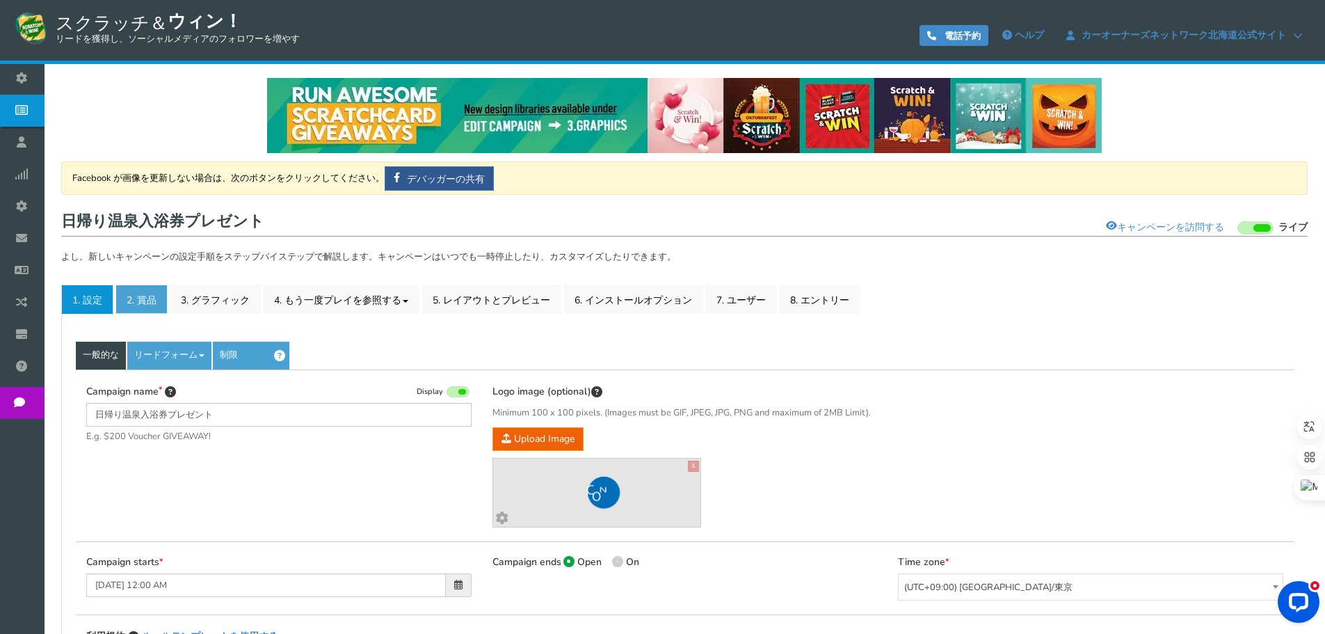
click at [132, 303] on font "2. 賞品" at bounding box center [142, 300] width 30 height 13
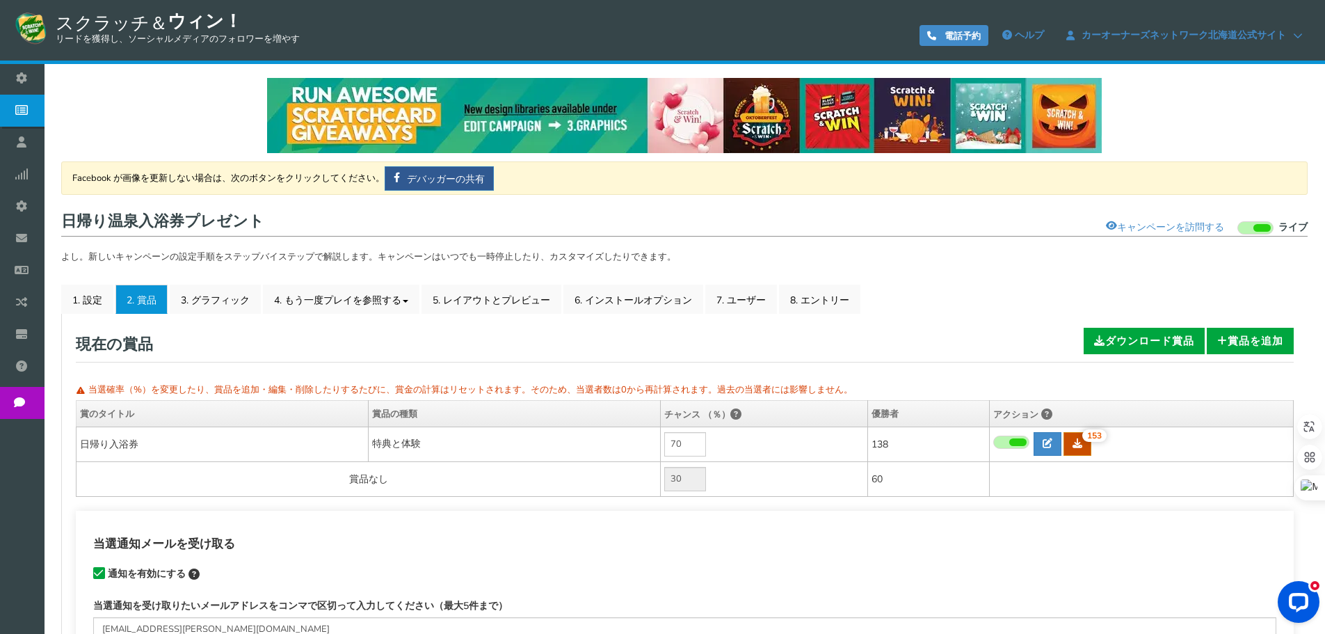
click at [1079, 444] on icon at bounding box center [1078, 443] width 10 height 10
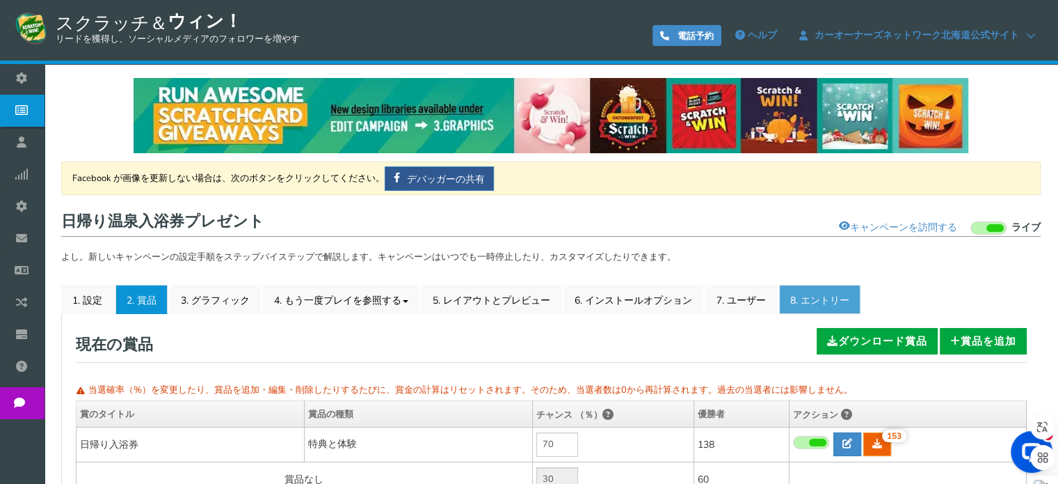
click at [834, 296] on font "8. エントリー" at bounding box center [819, 300] width 59 height 13
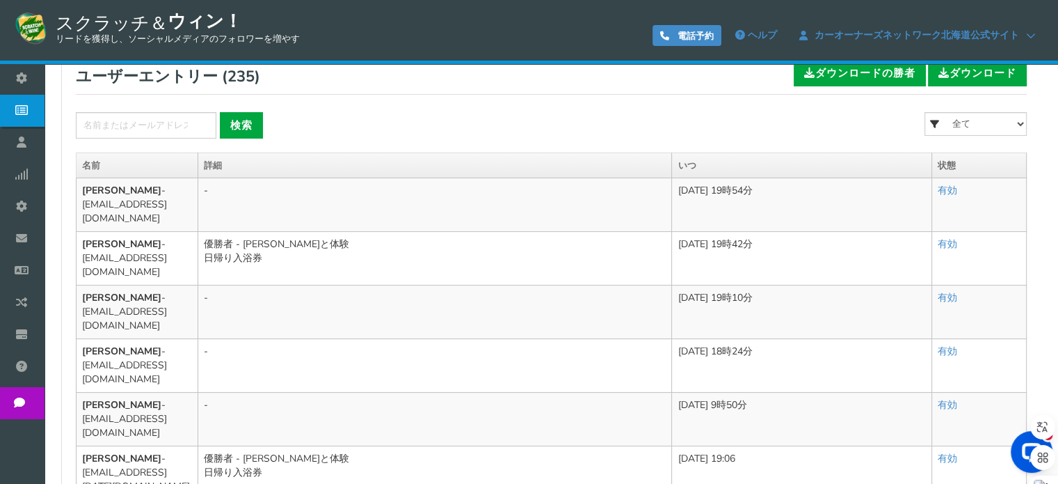
scroll to position [278, 0]
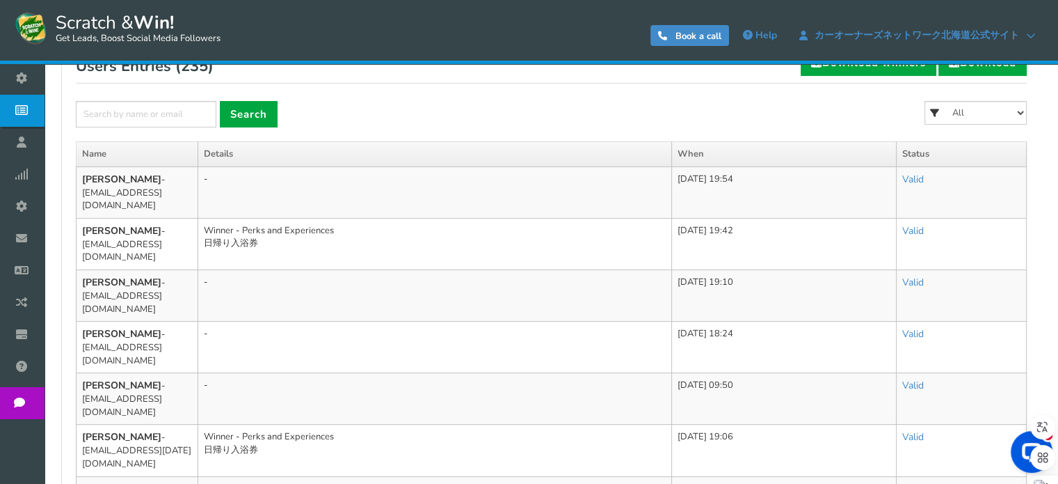
click at [256, 424] on td "Winner - Perks and Experiences 日帰り入浴券" at bounding box center [435, 449] width 474 height 51
